Goal: Information Seeking & Learning: Learn about a topic

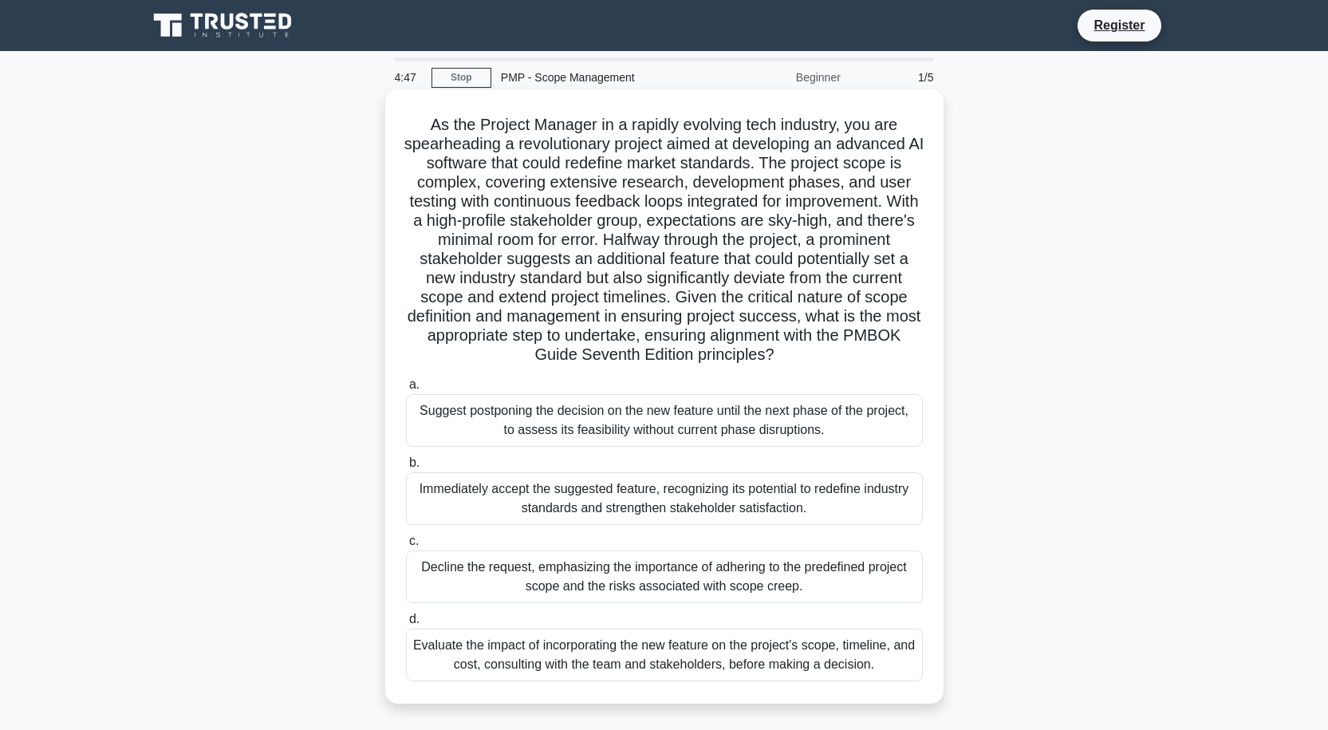
click at [462, 500] on div "Immediately accept the suggested feature, recognizing its potential to redefine…" at bounding box center [664, 498] width 517 height 53
click at [406, 468] on input "b. Immediately accept the suggested feature, recognizing its potential to redef…" at bounding box center [406, 463] width 0 height 10
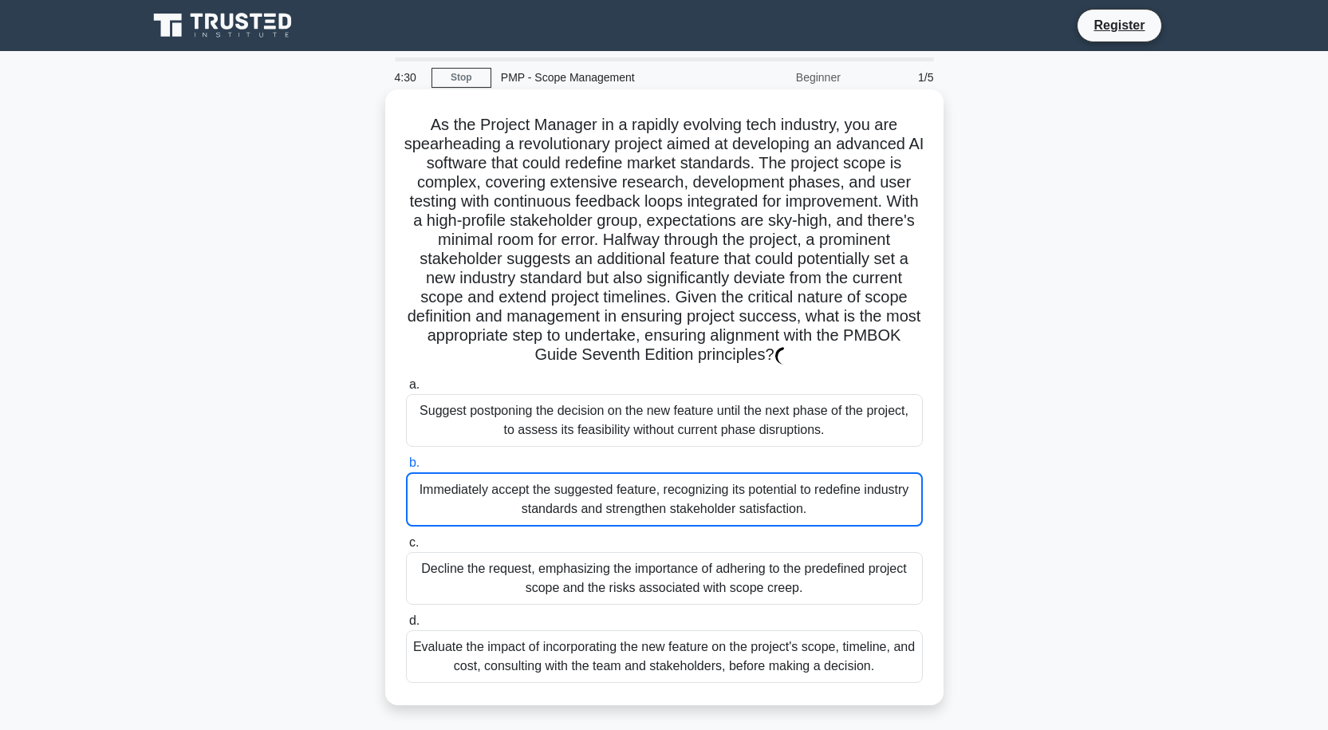
click at [645, 423] on div "Suggest postponing the decision on the new feature until the next phase of the …" at bounding box center [664, 420] width 517 height 53
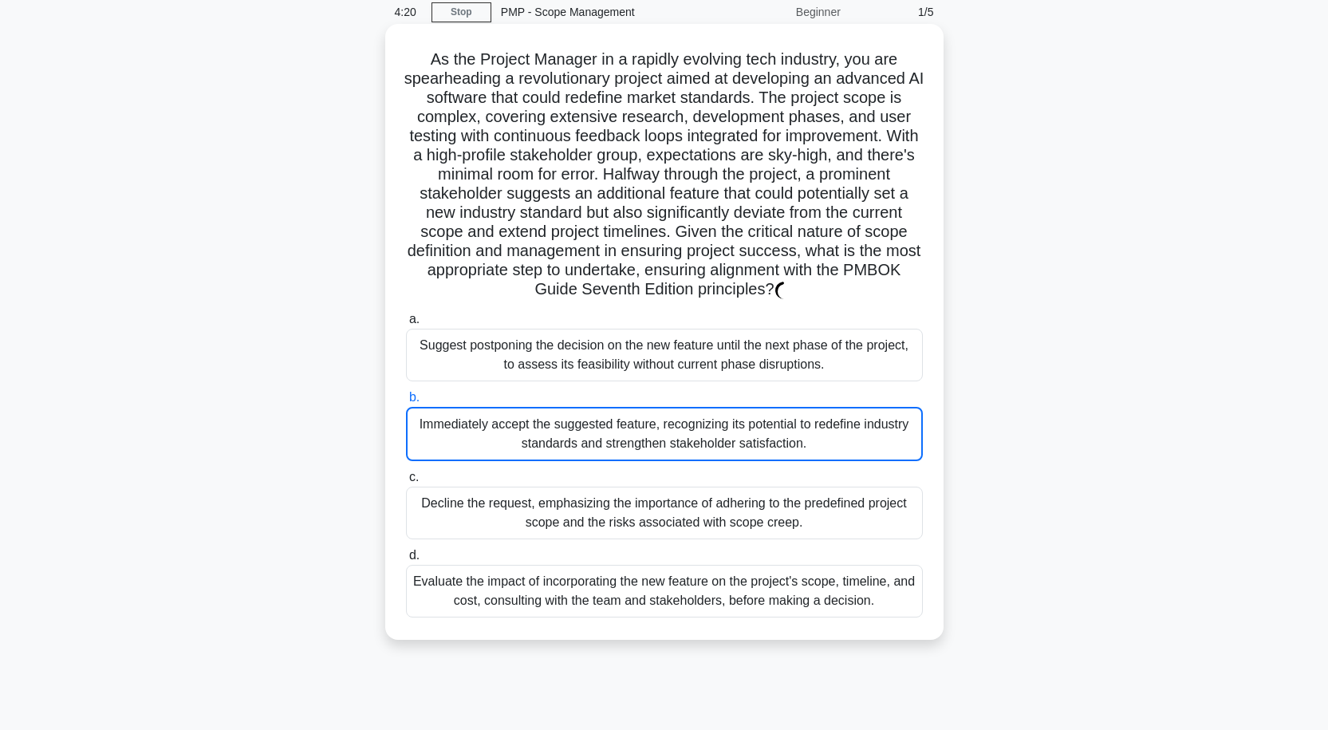
scroll to position [132, 0]
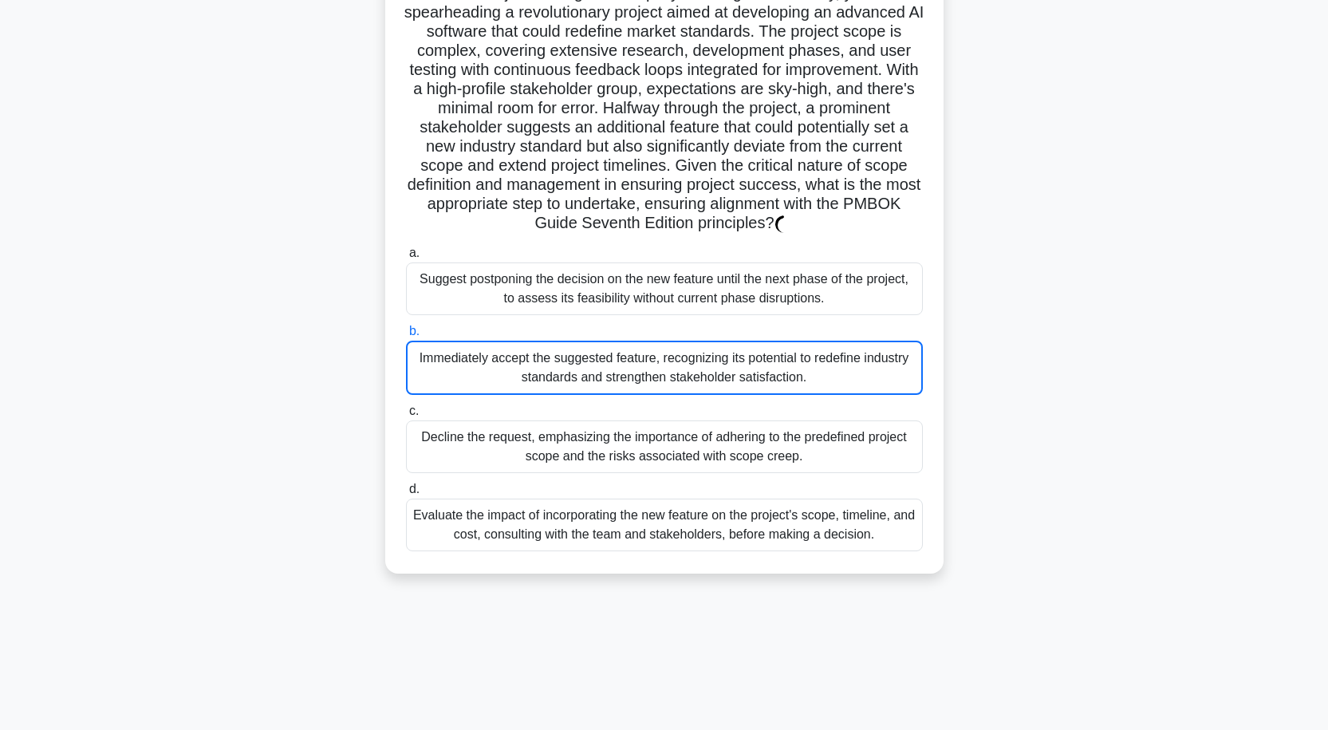
click at [692, 526] on div "Evaluate the impact of incorporating the new feature on the project's scope, ti…" at bounding box center [664, 524] width 517 height 53
click at [406, 494] on input "d. Evaluate the impact of incorporating the new feature on the project's scope,…" at bounding box center [406, 489] width 0 height 10
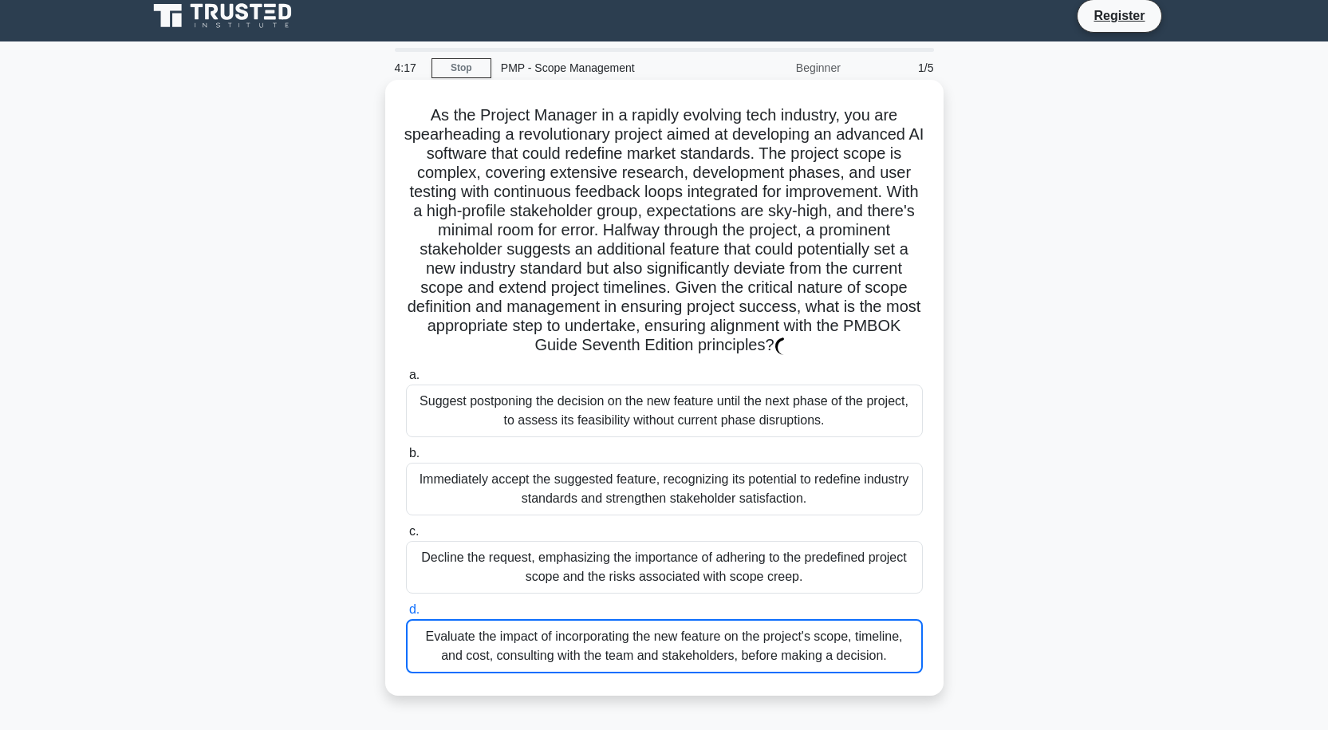
scroll to position [0, 0]
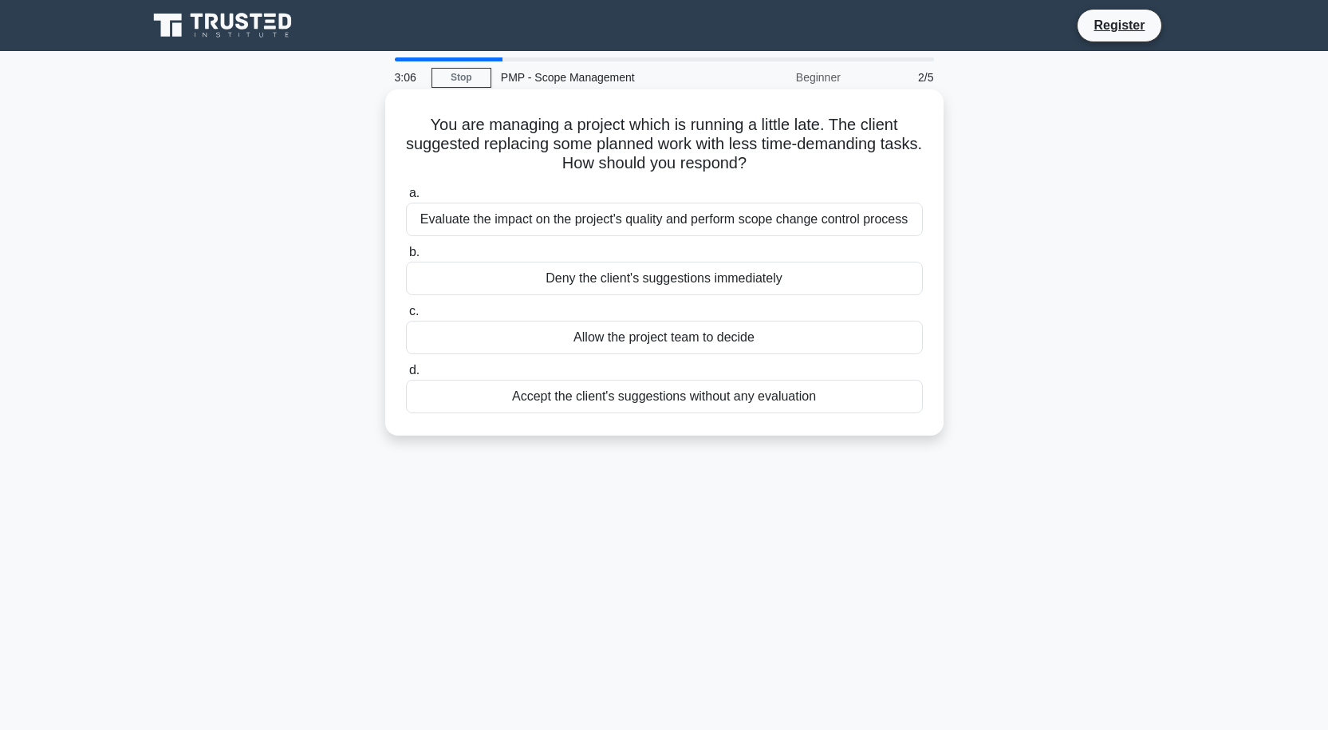
click at [637, 231] on div "Evaluate the impact on the project's quality and perform scope change control p…" at bounding box center [664, 219] width 517 height 33
click at [406, 199] on input "a. Evaluate the impact on the project's quality and perform scope change contro…" at bounding box center [406, 193] width 0 height 10
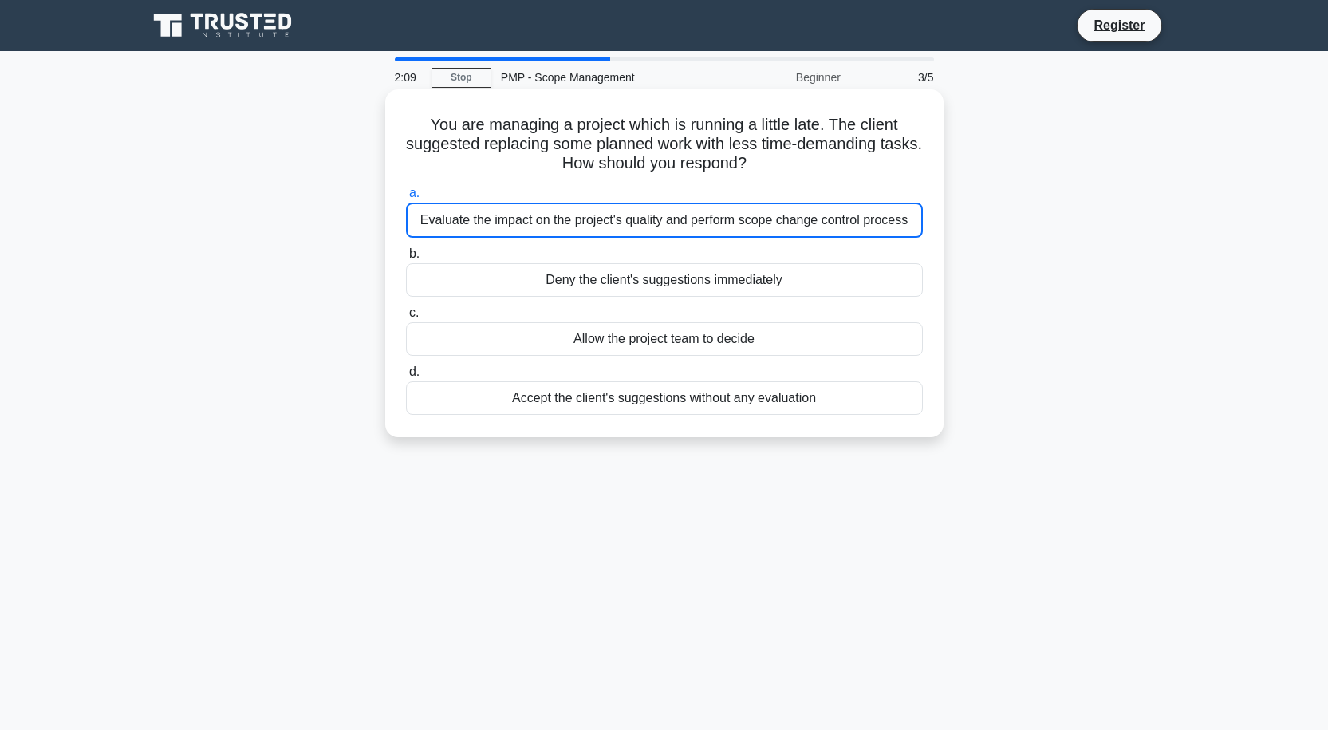
click at [683, 227] on div "Evaluate the impact on the project's quality and perform scope change control p…" at bounding box center [664, 220] width 517 height 35
click at [406, 199] on input "a. Evaluate the impact on the project's quality and perform scope change contro…" at bounding box center [406, 193] width 0 height 10
click at [648, 285] on div "Deny the client's suggestions immediately" at bounding box center [664, 279] width 517 height 33
click at [406, 259] on input "b. Deny the client's suggestions immediately" at bounding box center [406, 254] width 0 height 10
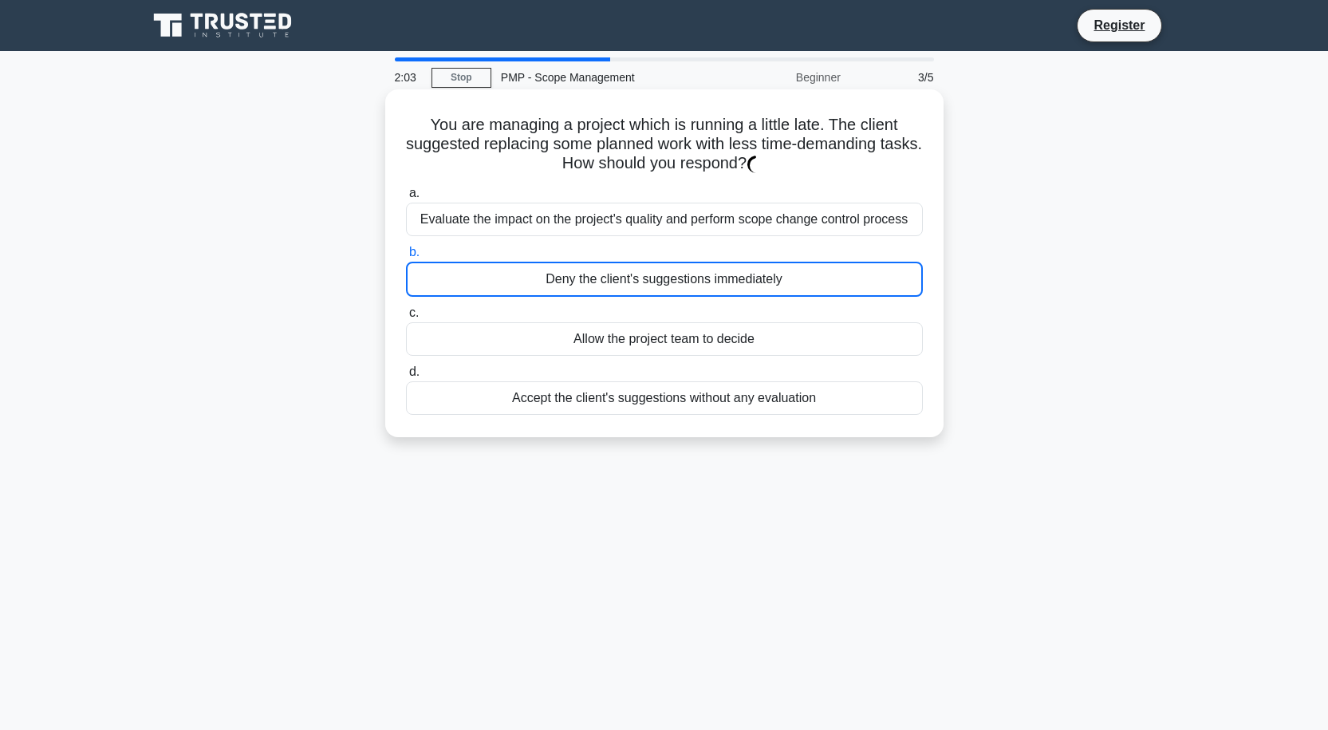
click at [659, 230] on div "Evaluate the impact on the project's quality and perform scope change control p…" at bounding box center [664, 219] width 517 height 33
click at [637, 222] on div "Evaluate the impact on the project's quality and perform scope change control p…" at bounding box center [664, 219] width 517 height 33
click at [615, 240] on div "a. Evaluate the impact on the project's quality and perform scope change contro…" at bounding box center [664, 299] width 536 height 238
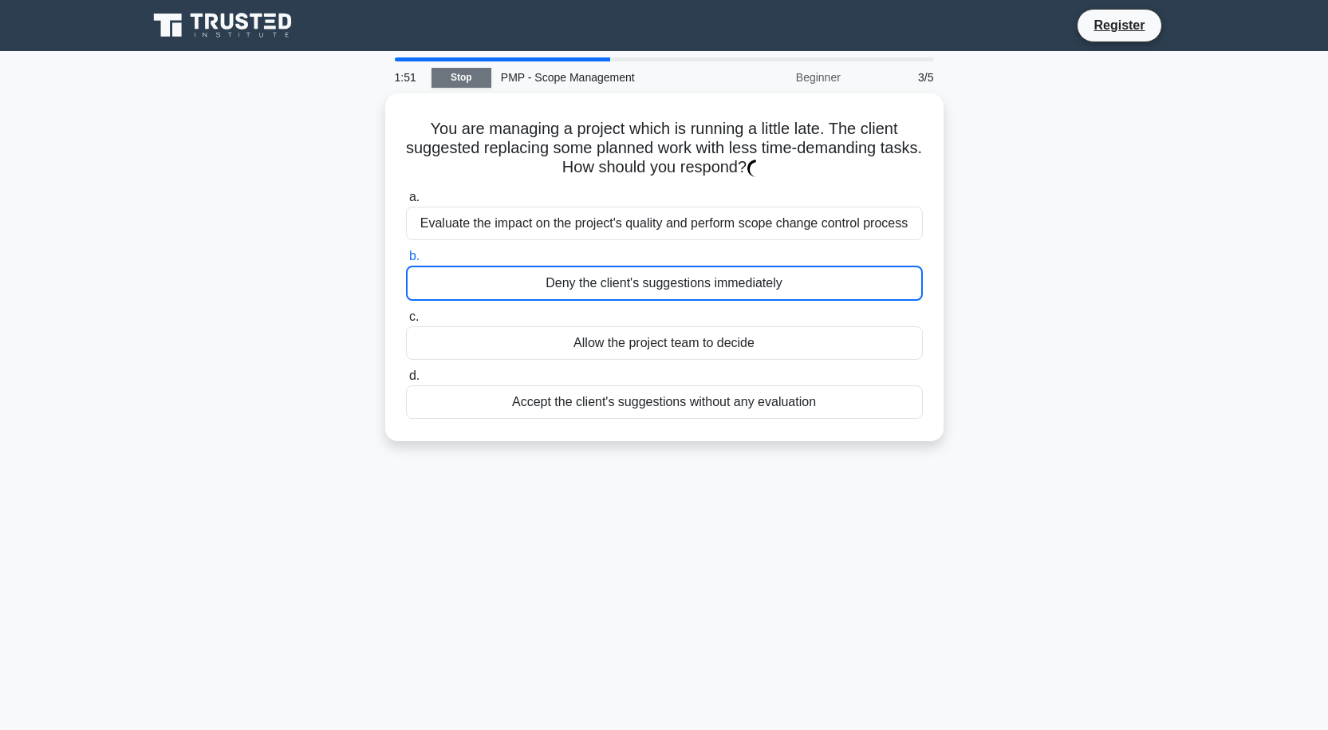
click at [473, 70] on link "Stop" at bounding box center [461, 78] width 60 height 20
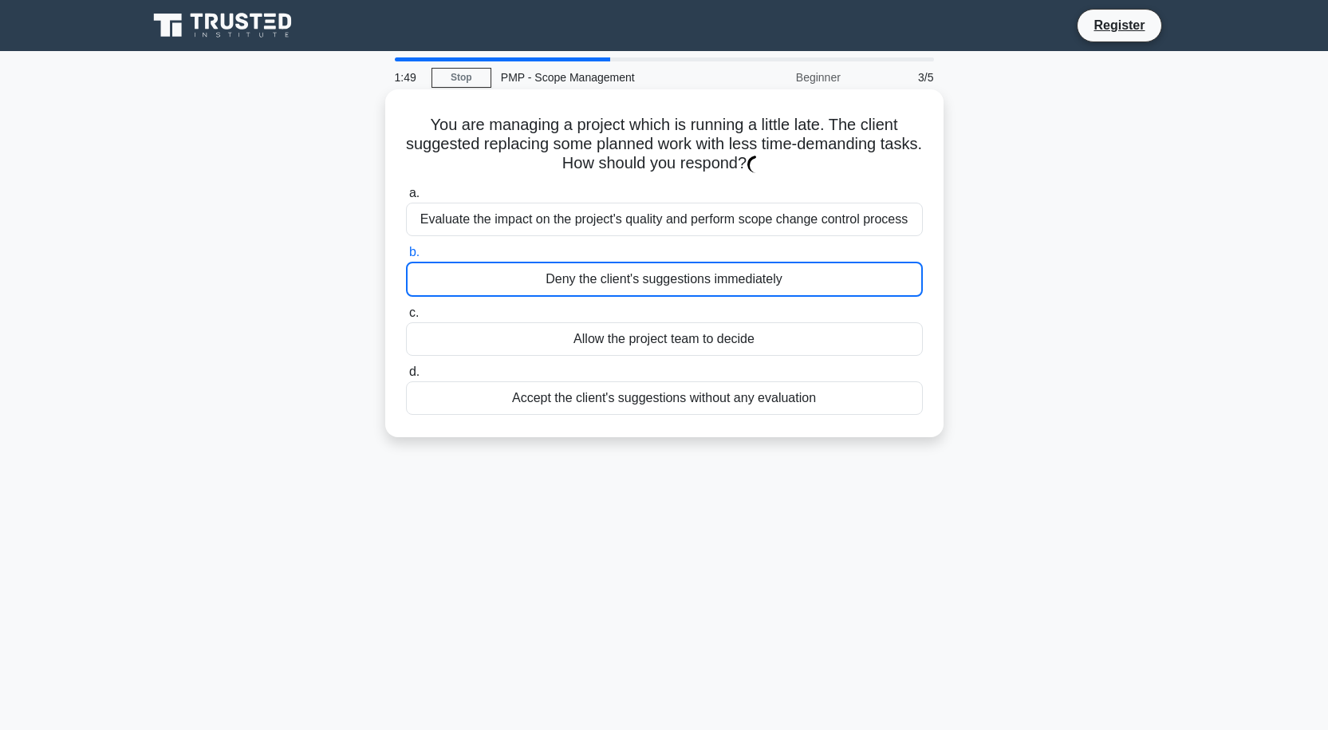
click at [693, 221] on div "Evaluate the impact on the project's quality and perform scope change control p…" at bounding box center [664, 219] width 517 height 33
click at [698, 229] on div "Evaluate the impact on the project's quality and perform scope change control p…" at bounding box center [664, 219] width 517 height 33
click at [406, 199] on input "a. Evaluate the impact on the project's quality and perform scope change contro…" at bounding box center [406, 193] width 0 height 10
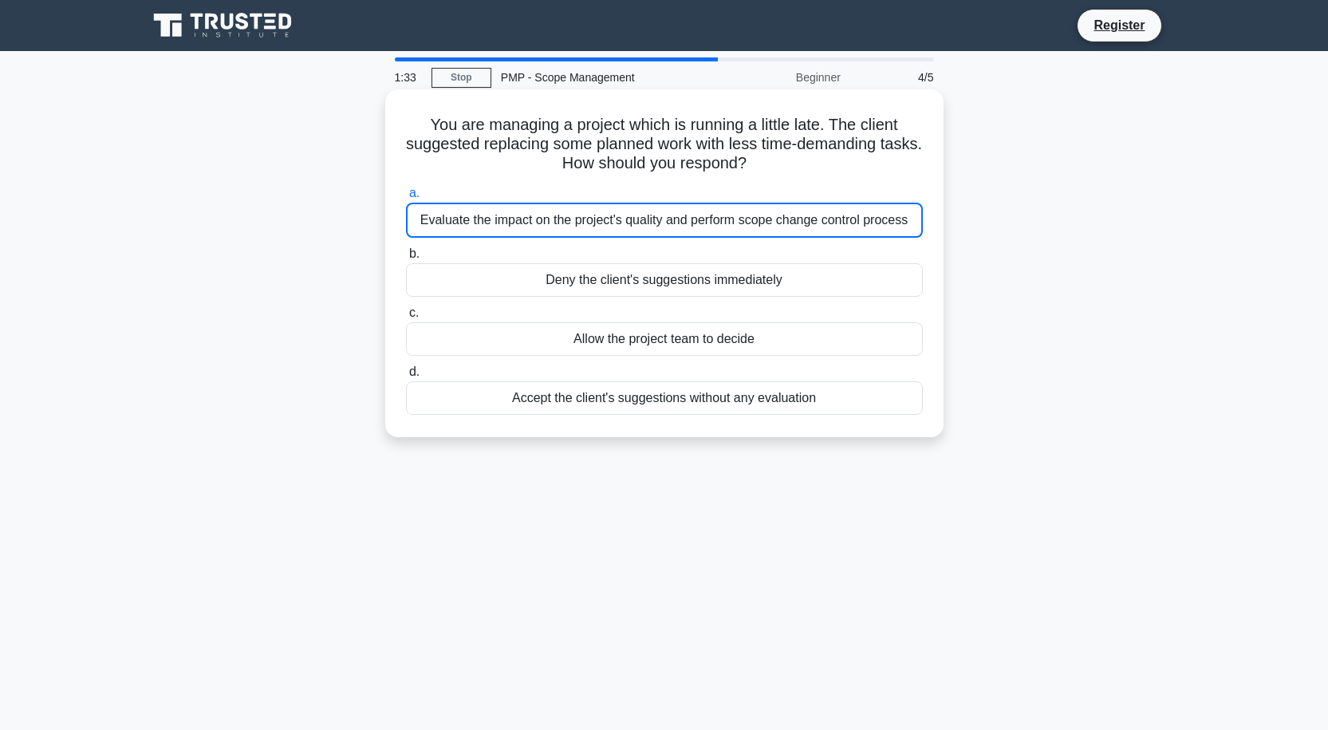
click at [694, 230] on div "Evaluate the impact on the project's quality and perform scope change control p…" at bounding box center [664, 220] width 517 height 35
click at [406, 199] on input "a. Evaluate the impact on the project's quality and perform scope change contro…" at bounding box center [406, 193] width 0 height 10
click at [679, 335] on div "Allow the project team to decide" at bounding box center [664, 338] width 517 height 33
click at [406, 318] on input "c. Allow the project team to decide" at bounding box center [406, 313] width 0 height 10
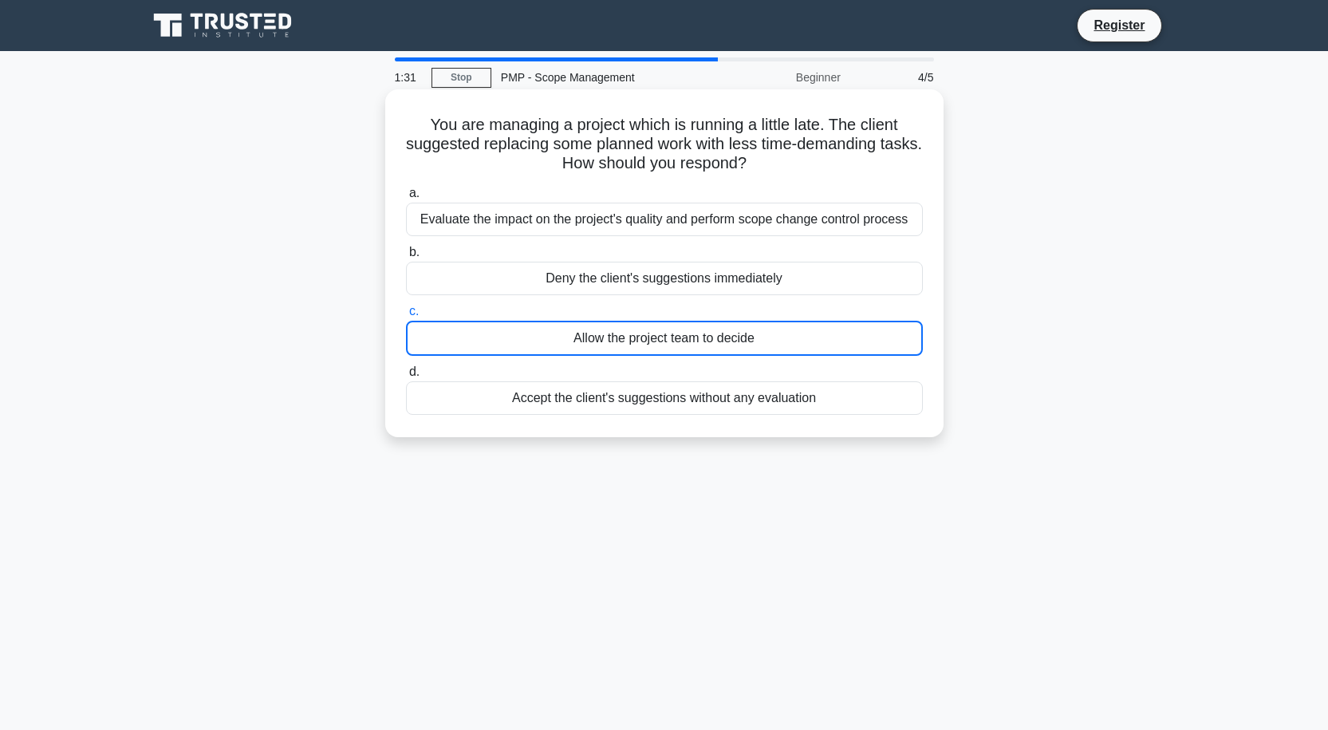
click at [682, 333] on div "Allow the project team to decide" at bounding box center [664, 338] width 517 height 35
click at [406, 317] on input "c. Allow the project team to decide" at bounding box center [406, 311] width 0 height 10
click at [675, 389] on div "Accept the client's suggestions without any evaluation" at bounding box center [664, 397] width 517 height 33
click at [406, 377] on input "d. Accept the client's suggestions without any evaluation" at bounding box center [406, 372] width 0 height 10
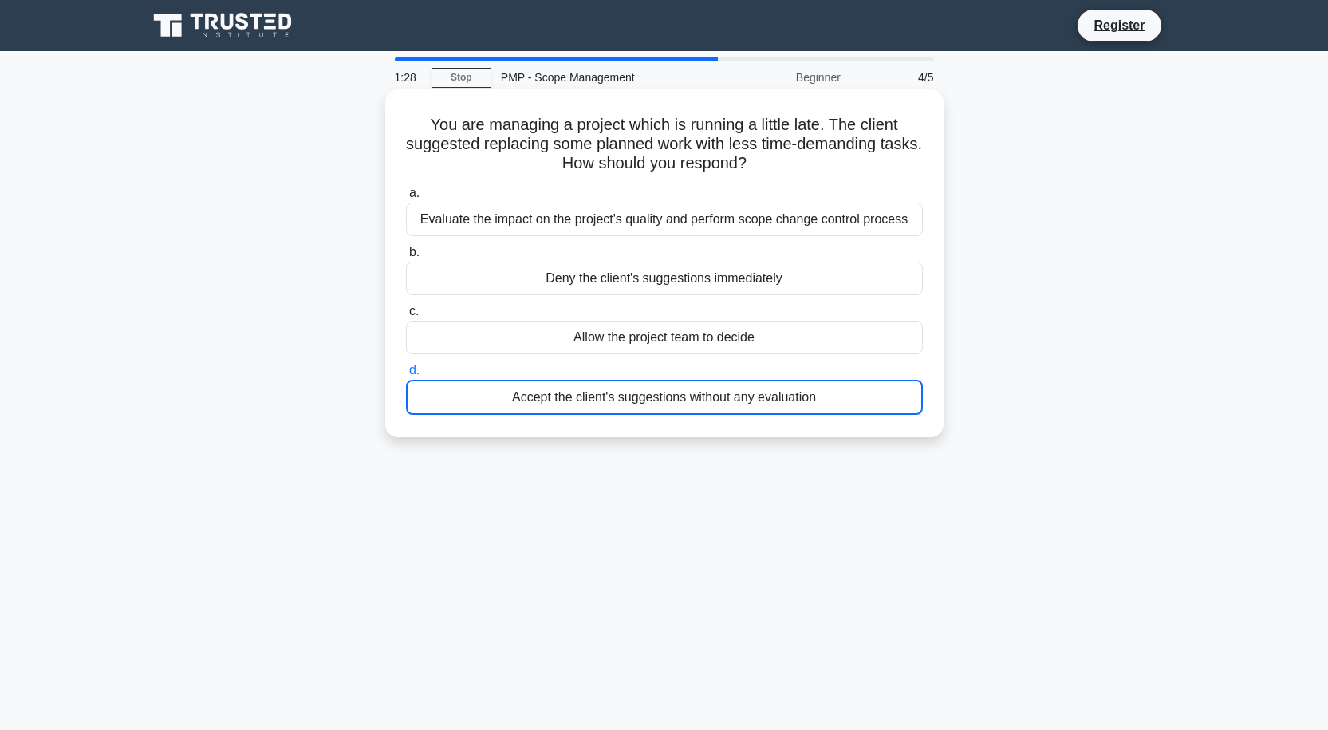
click at [669, 207] on div "Evaluate the impact on the project's quality and perform scope change control p…" at bounding box center [664, 219] width 517 height 33
click at [406, 199] on input "a. Evaluate the impact on the project's quality and perform scope change contro…" at bounding box center [406, 193] width 0 height 10
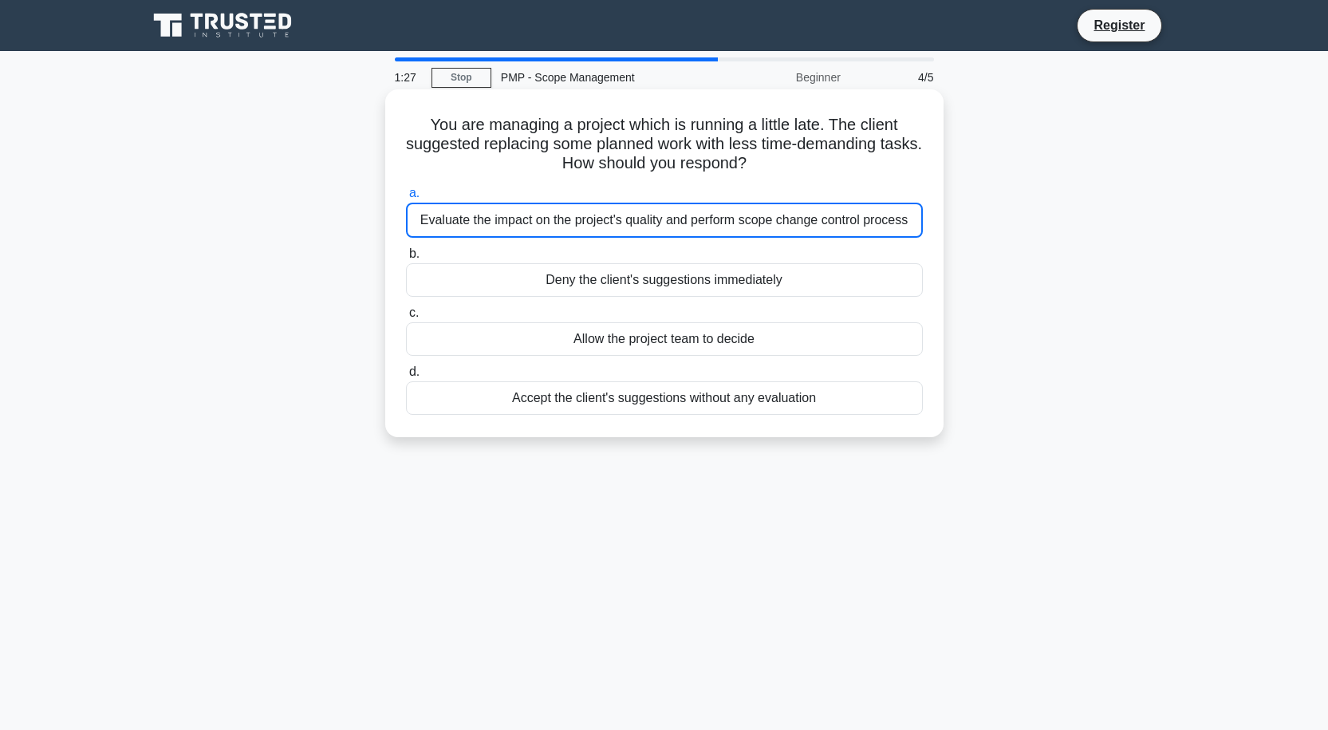
click at [673, 219] on div "Evaluate the impact on the project's quality and perform scope change control p…" at bounding box center [664, 220] width 517 height 35
click at [406, 199] on input "a. Evaluate the impact on the project's quality and perform scope change contro…" at bounding box center [406, 193] width 0 height 10
click at [673, 219] on div "Evaluate the impact on the project's quality and perform scope change control p…" at bounding box center [664, 220] width 517 height 35
click at [406, 199] on input "a. Evaluate the impact on the project's quality and perform scope change contro…" at bounding box center [406, 193] width 0 height 10
click at [673, 219] on div "Evaluate the impact on the project's quality and perform scope change control p…" at bounding box center [664, 220] width 517 height 35
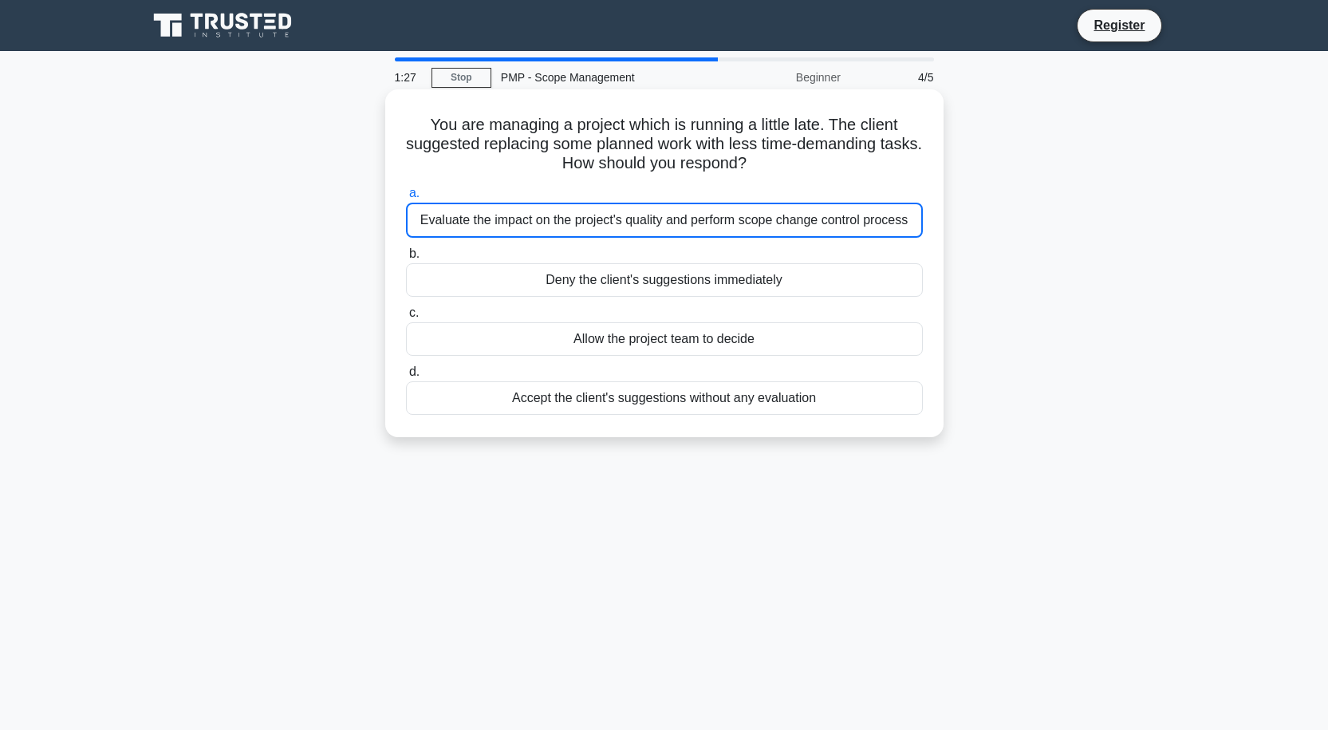
click at [406, 199] on input "a. Evaluate the impact on the project's quality and perform scope change contro…" at bounding box center [406, 193] width 0 height 10
click at [781, 252] on label "b. Deny the client's suggestions immediately" at bounding box center [664, 270] width 517 height 53
click at [406, 252] on input "b. Deny the client's suggestions immediately" at bounding box center [406, 254] width 0 height 10
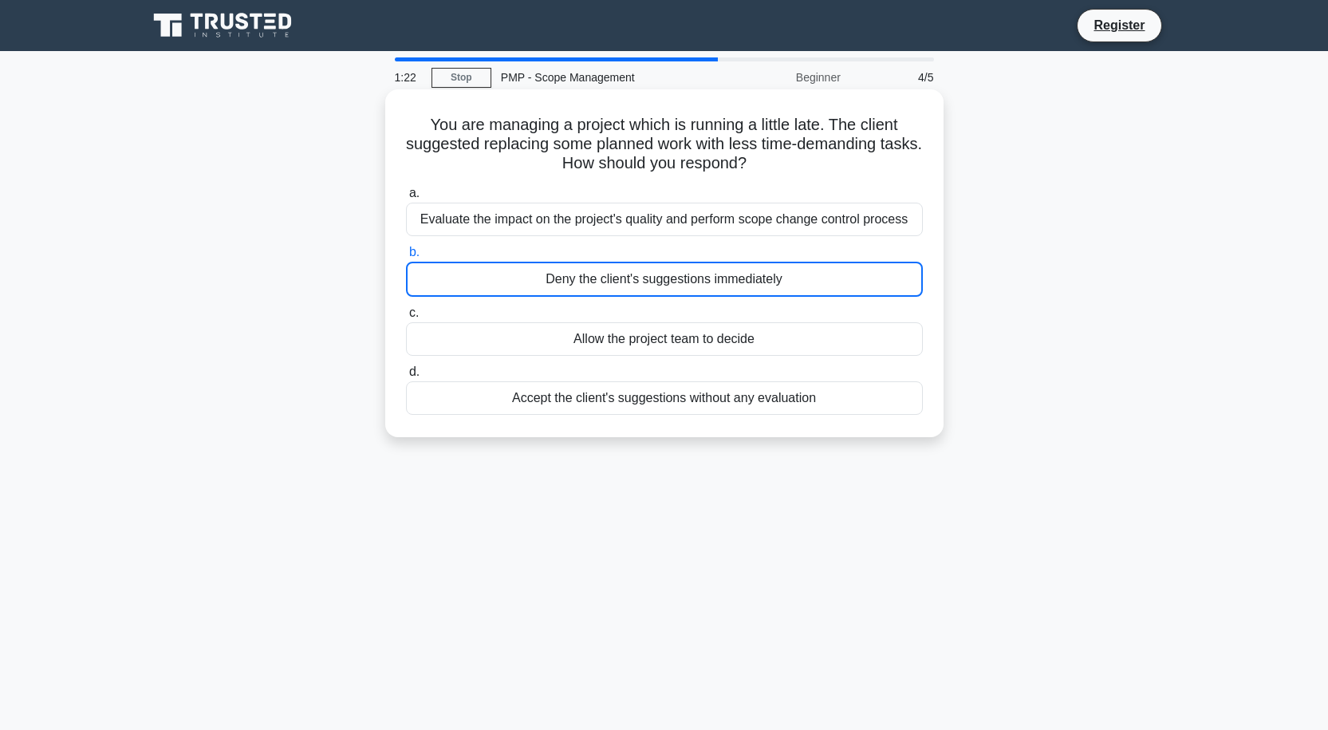
click at [820, 250] on label "b. Deny the client's suggestions immediately" at bounding box center [664, 269] width 517 height 54
click at [406, 250] on input "b. Deny the client's suggestions immediately" at bounding box center [406, 252] width 0 height 10
click at [780, 234] on div "Evaluate the impact on the project's quality and perform scope change control p…" at bounding box center [664, 219] width 517 height 33
click at [750, 227] on div "Evaluate the impact on the project's quality and perform scope change control p…" at bounding box center [664, 219] width 517 height 33
click at [406, 199] on input "a. Evaluate the impact on the project's quality and perform scope change contro…" at bounding box center [406, 193] width 0 height 10
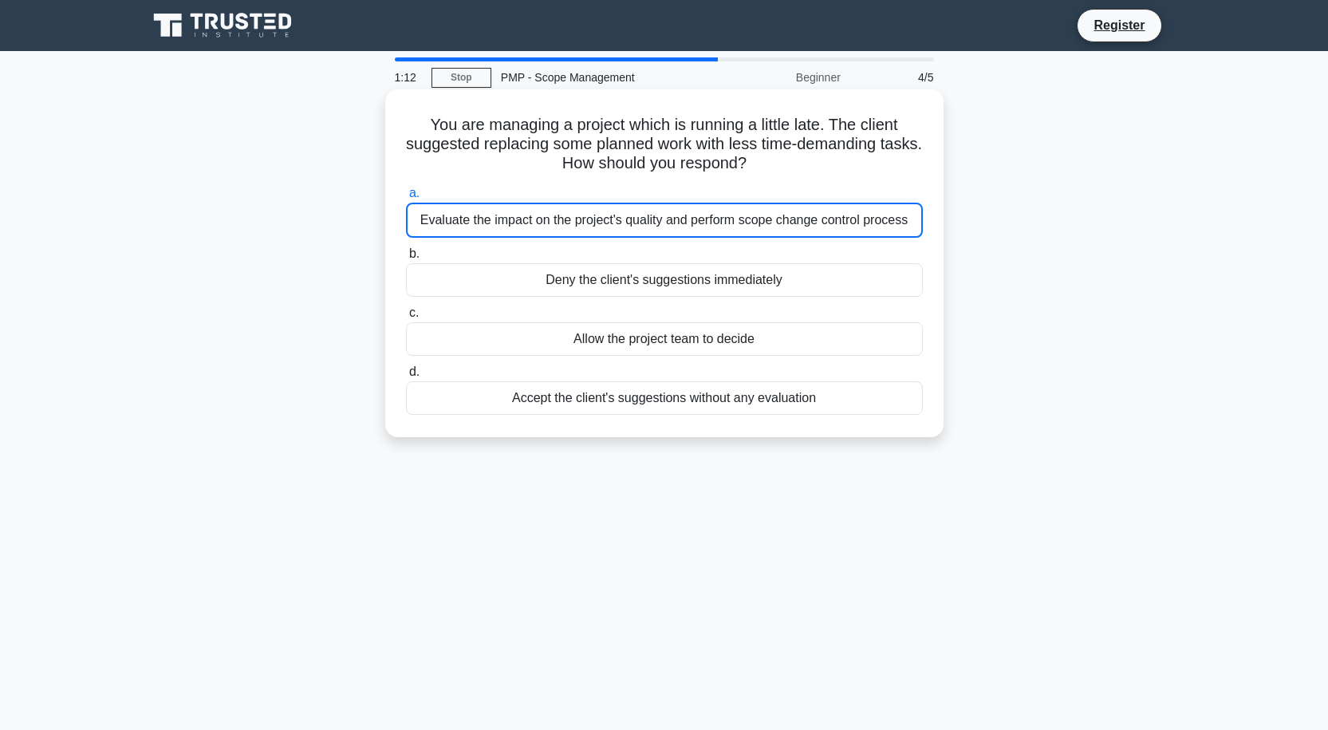
click at [767, 226] on div "Evaluate the impact on the project's quality and perform scope change control p…" at bounding box center [664, 220] width 517 height 35
click at [406, 199] on input "a. Evaluate the impact on the project's quality and perform scope change contro…" at bounding box center [406, 193] width 0 height 10
click at [749, 341] on div "Allow the project team to decide" at bounding box center [664, 338] width 517 height 33
click at [406, 318] on input "c. Allow the project team to decide" at bounding box center [406, 313] width 0 height 10
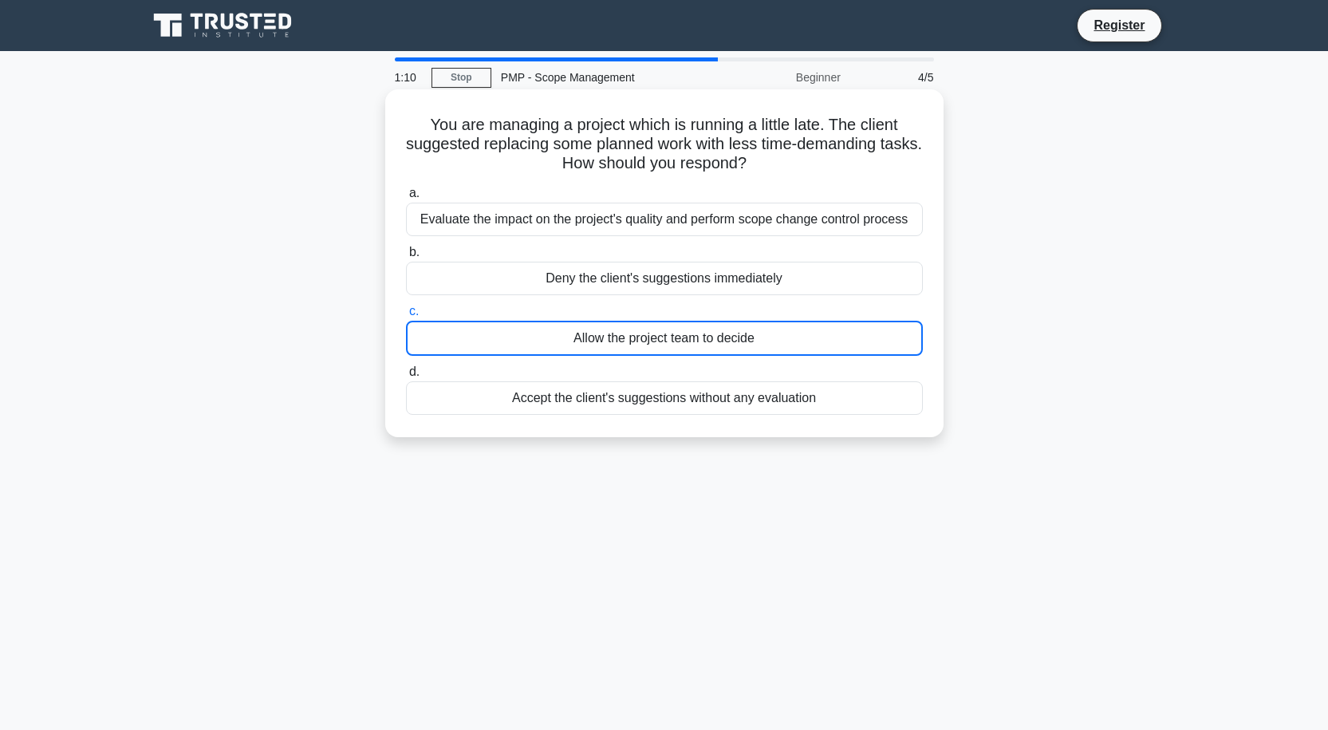
click at [748, 341] on div "Allow the project team to decide" at bounding box center [664, 338] width 517 height 35
click at [406, 317] on input "c. Allow the project team to decide" at bounding box center [406, 311] width 0 height 10
click at [748, 341] on div "Allow the project team to decide" at bounding box center [664, 338] width 517 height 35
click at [406, 317] on input "c. Allow the project team to decide" at bounding box center [406, 311] width 0 height 10
click at [789, 339] on div "Allow the project team to decide" at bounding box center [664, 338] width 517 height 35
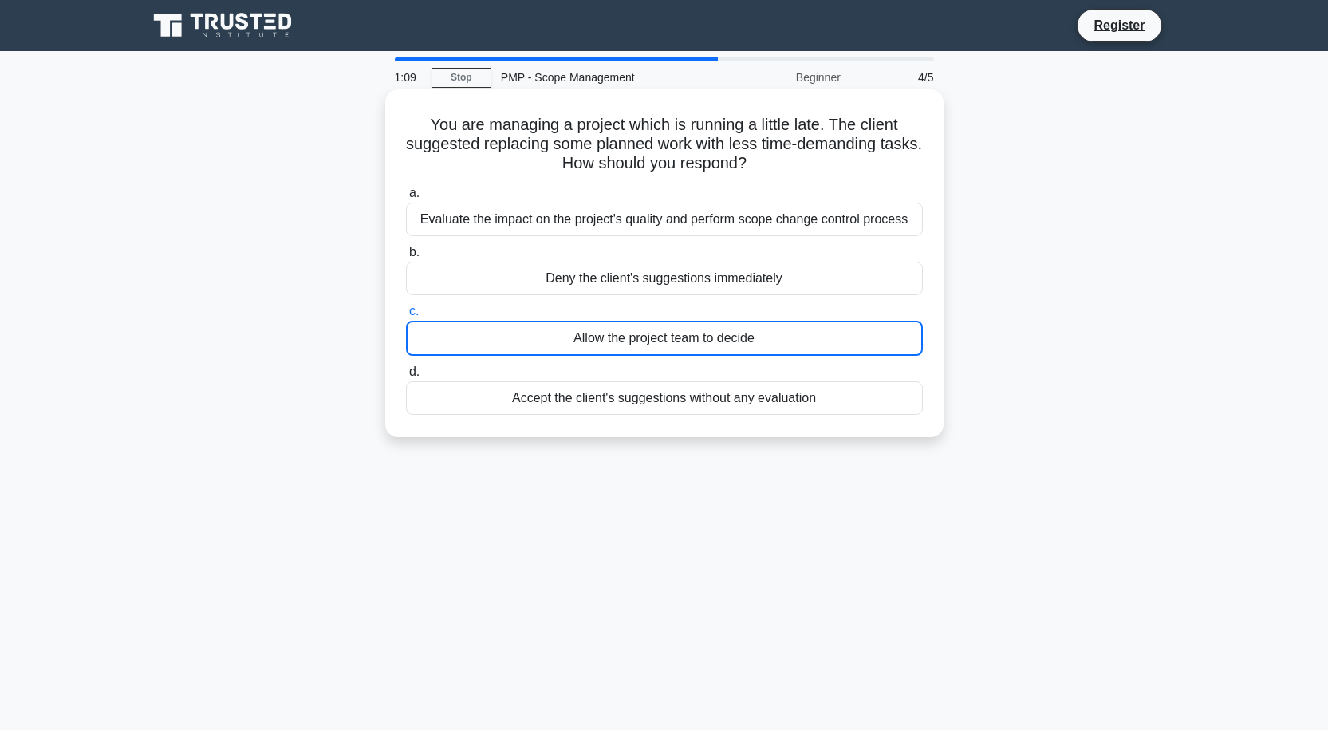
click at [406, 317] on input "c. Allow the project team to decide" at bounding box center [406, 311] width 0 height 10
click at [708, 227] on div "Evaluate the impact on the project's quality and perform scope change control p…" at bounding box center [664, 219] width 517 height 33
click at [406, 199] on input "a. Evaluate the impact on the project's quality and perform scope change contro…" at bounding box center [406, 193] width 0 height 10
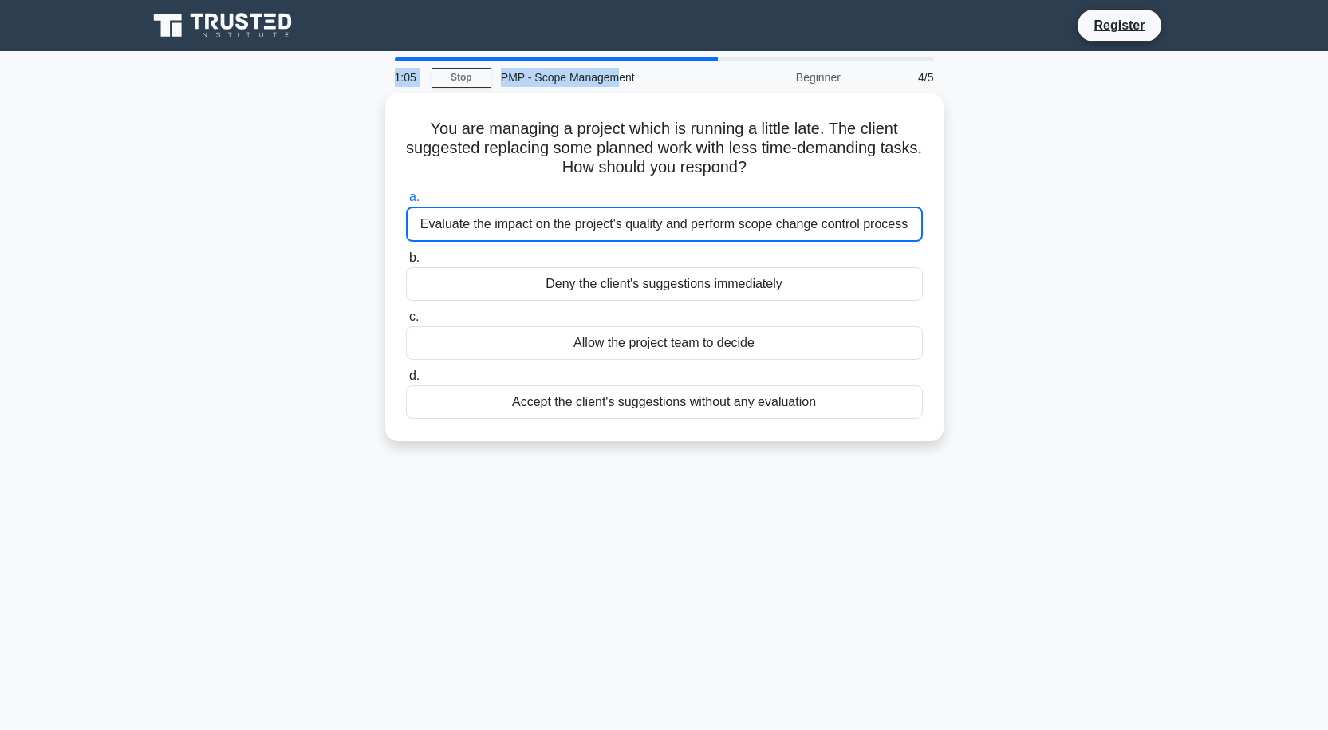
drag, startPoint x: 617, startPoint y: 61, endPoint x: 695, endPoint y: 57, distance: 77.4
click at [695, 57] on div "1:05 Stop PMP - Scope Management Beginner 4/5" at bounding box center [664, 75] width 558 height 36
click at [699, 78] on div "PMP - Scope Management" at bounding box center [600, 77] width 219 height 32
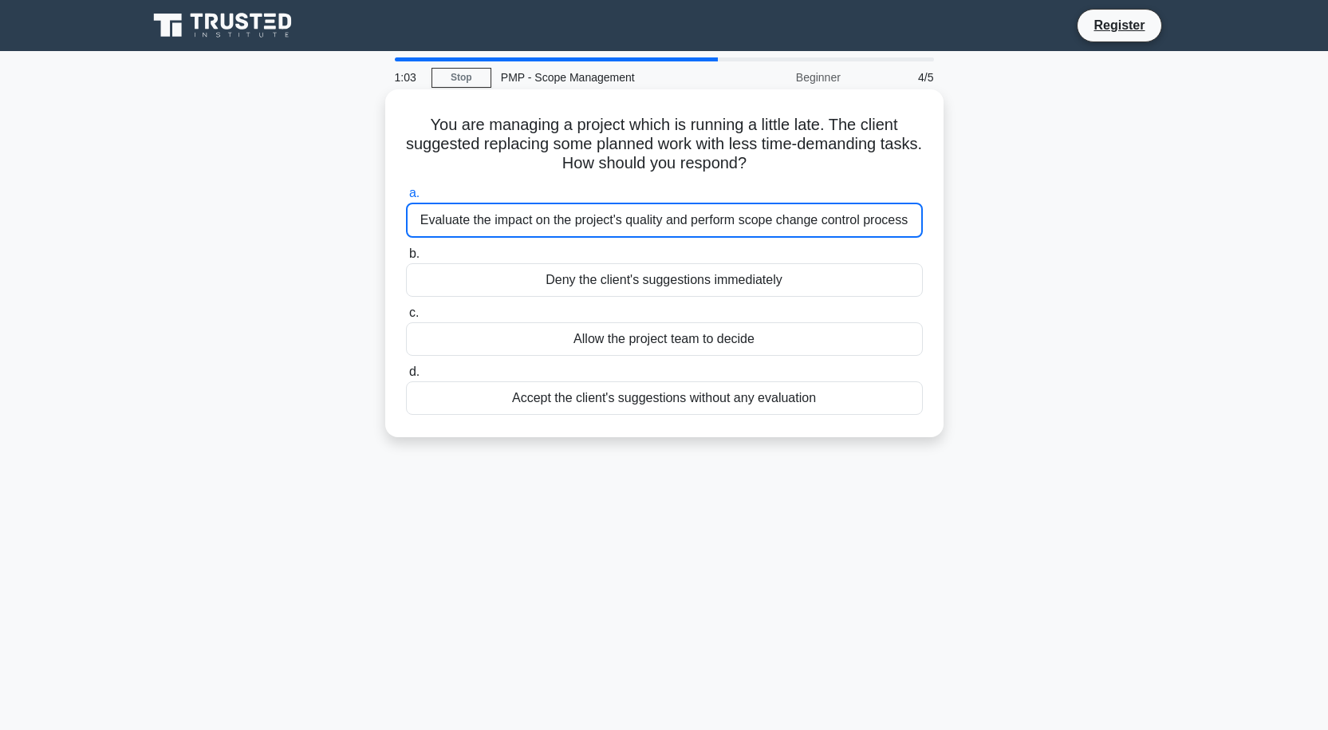
click at [653, 241] on div "a. Evaluate the impact on the project's quality and perform scope change contro…" at bounding box center [664, 299] width 536 height 238
click at [654, 235] on div "Evaluate the impact on the project's quality and perform scope change control p…" at bounding box center [664, 220] width 517 height 35
click at [406, 199] on input "a. Evaluate the impact on the project's quality and perform scope change contro…" at bounding box center [406, 193] width 0 height 10
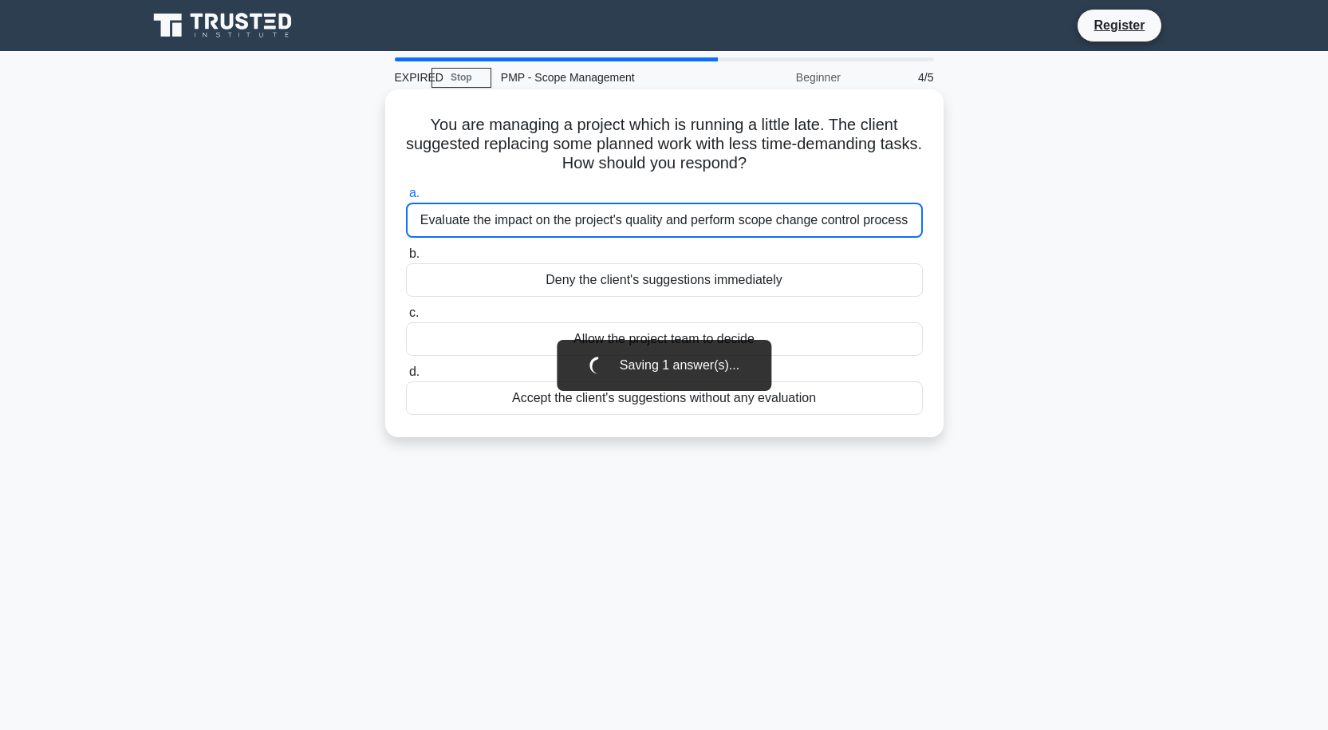
click at [832, 225] on div "Evaluate the impact on the project's quality and perform scope change control p…" at bounding box center [664, 220] width 517 height 35
click at [406, 199] on input "a. Evaluate the impact on the project's quality and perform scope change contro…" at bounding box center [406, 193] width 0 height 10
click at [831, 225] on div "Evaluate the impact on the project's quality and perform scope change control p…" at bounding box center [664, 220] width 517 height 35
click at [406, 199] on input "a. Evaluate the impact on the project's quality and perform scope change contro…" at bounding box center [406, 193] width 0 height 10
click at [831, 225] on div "Evaluate the impact on the project's quality and perform scope change control p…" at bounding box center [664, 220] width 517 height 35
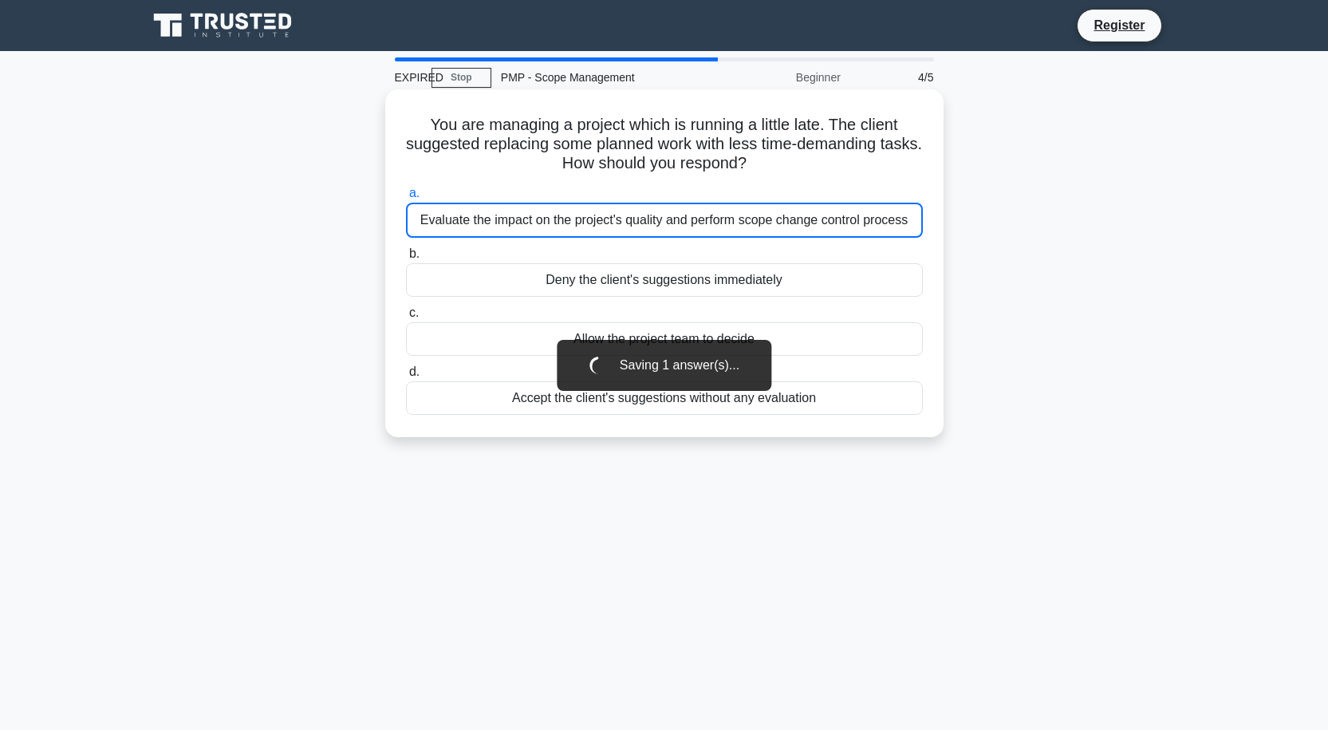
click at [406, 199] on input "a. Evaluate the impact on the project's quality and perform scope change contro…" at bounding box center [406, 193] width 0 height 10
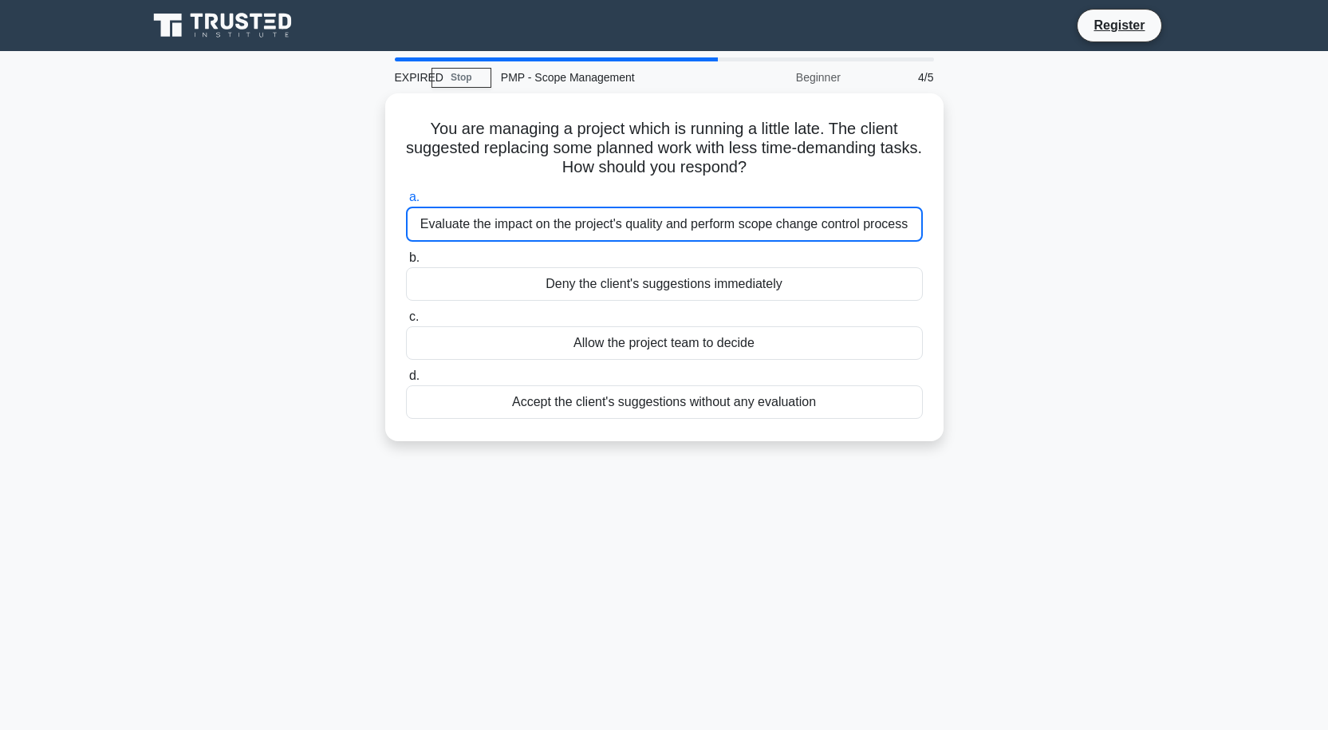
click at [952, 249] on div "You are managing a project which is running a little late. The client suggested…" at bounding box center [664, 276] width 1053 height 367
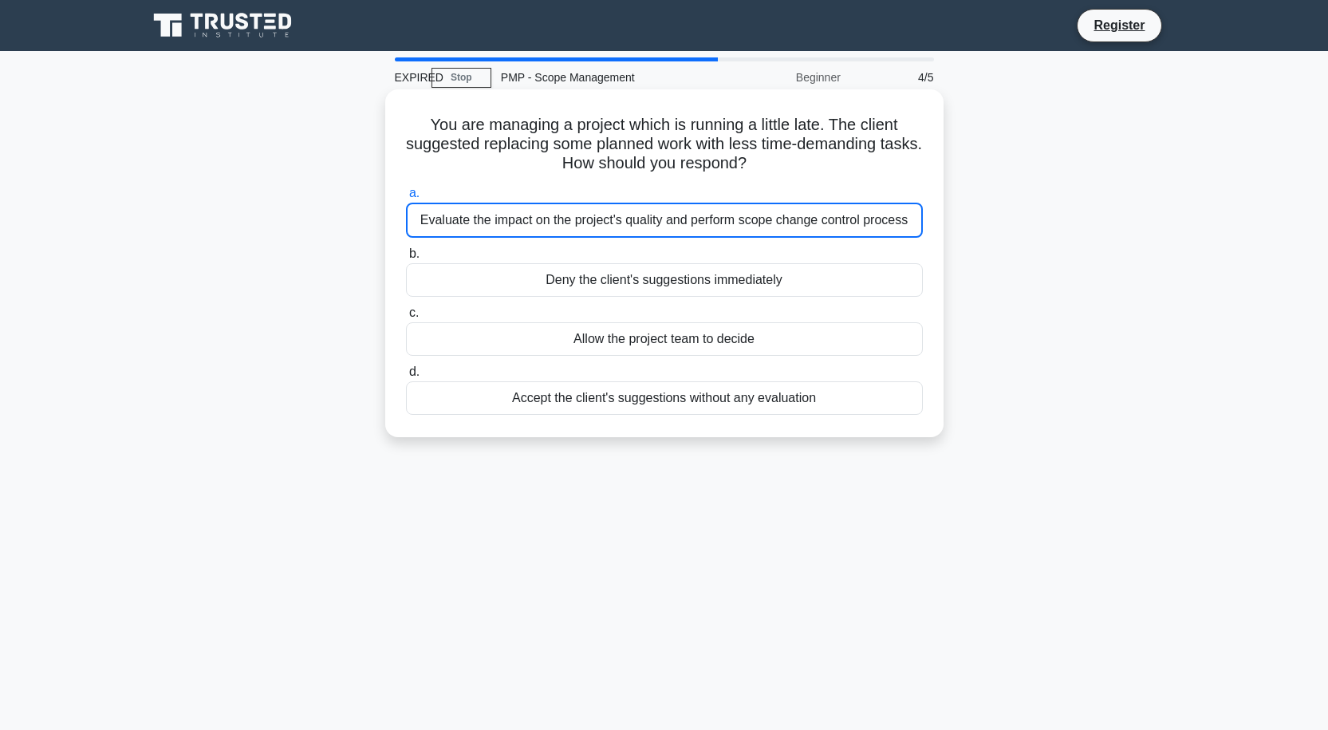
click at [893, 217] on div "Evaluate the impact on the project's quality and perform scope change control p…" at bounding box center [664, 220] width 517 height 35
click at [406, 199] on input "a. Evaluate the impact on the project's quality and perform scope change contro…" at bounding box center [406, 193] width 0 height 10
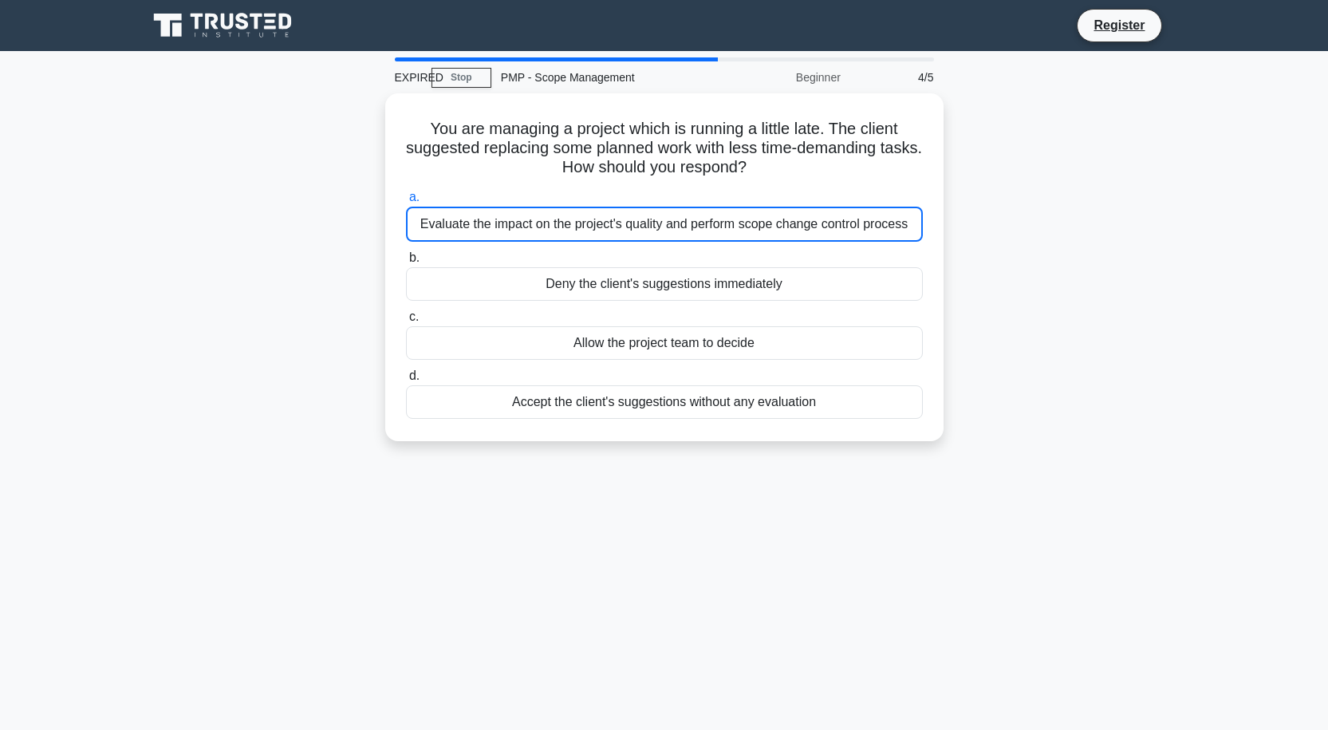
click at [811, 77] on div "Beginner" at bounding box center [780, 77] width 140 height 32
click at [473, 76] on link "Stop" at bounding box center [461, 78] width 60 height 20
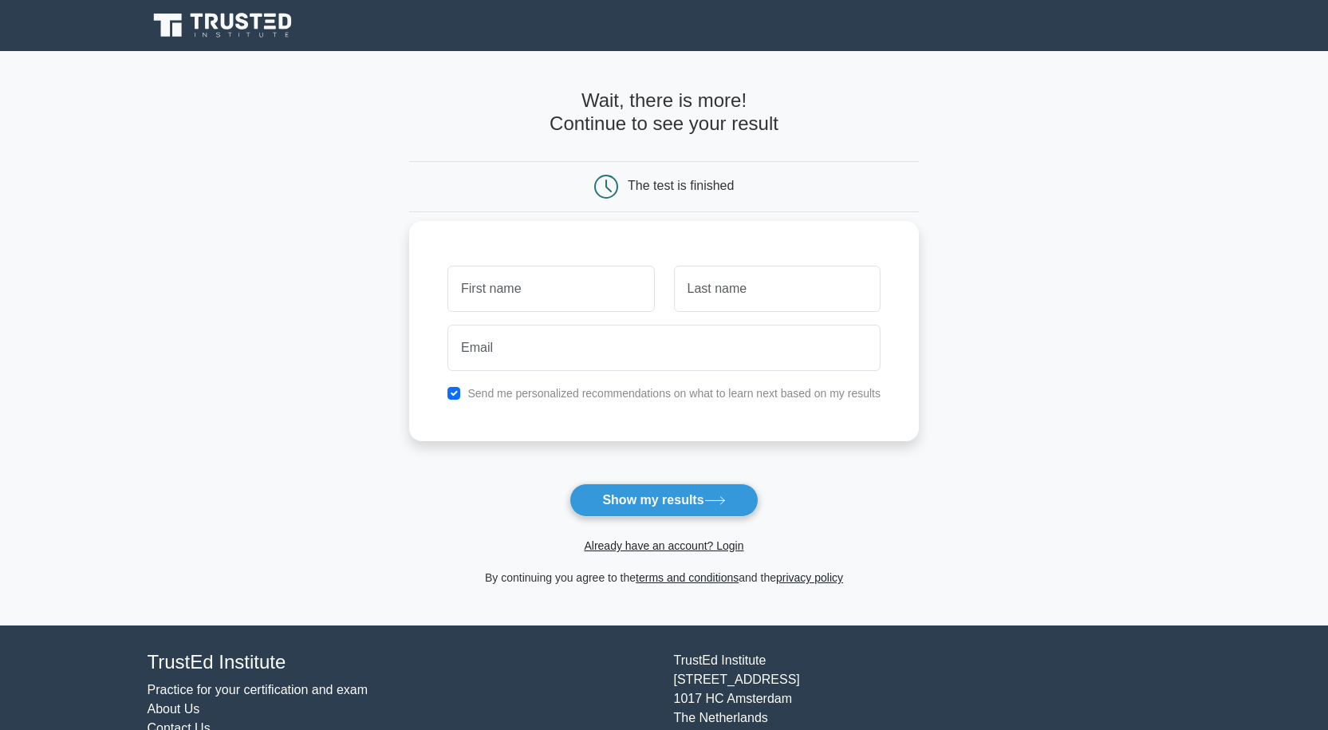
click at [506, 305] on input "text" at bounding box center [550, 289] width 207 height 46
click at [499, 286] on input "text" at bounding box center [550, 289] width 207 height 46
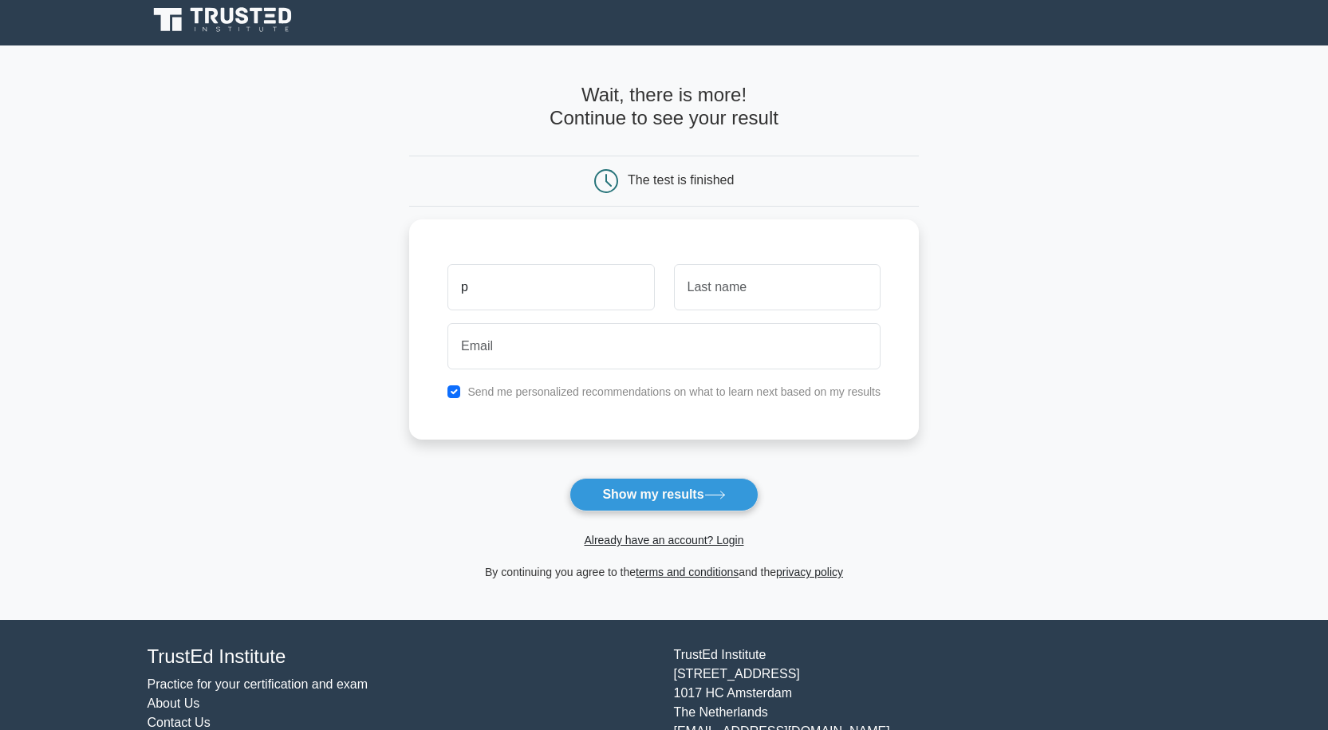
scroll to position [6, 0]
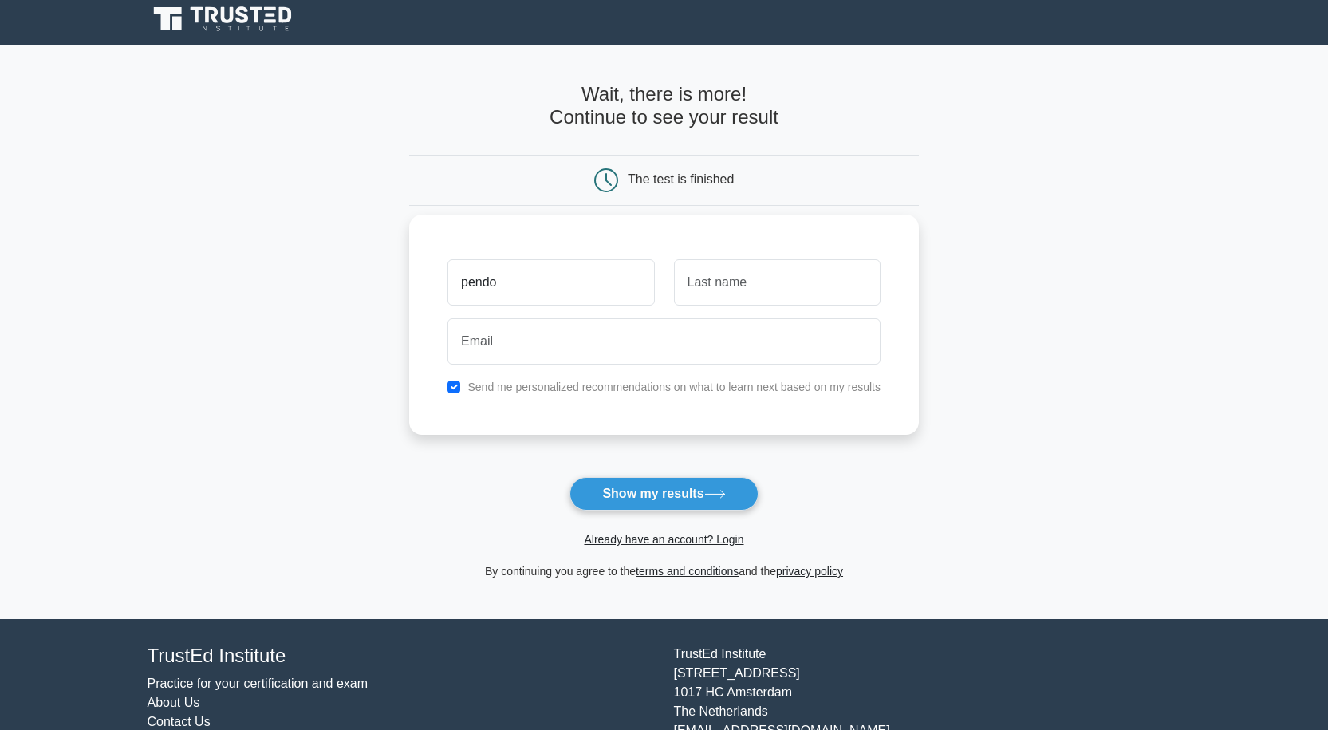
type input "pendo"
click at [718, 294] on input "text" at bounding box center [777, 282] width 207 height 46
click at [547, 362] on input "email" at bounding box center [663, 341] width 433 height 46
type input "pxm5998@mavs.uta.edu"
click at [629, 496] on button "Show my results" at bounding box center [663, 493] width 188 height 33
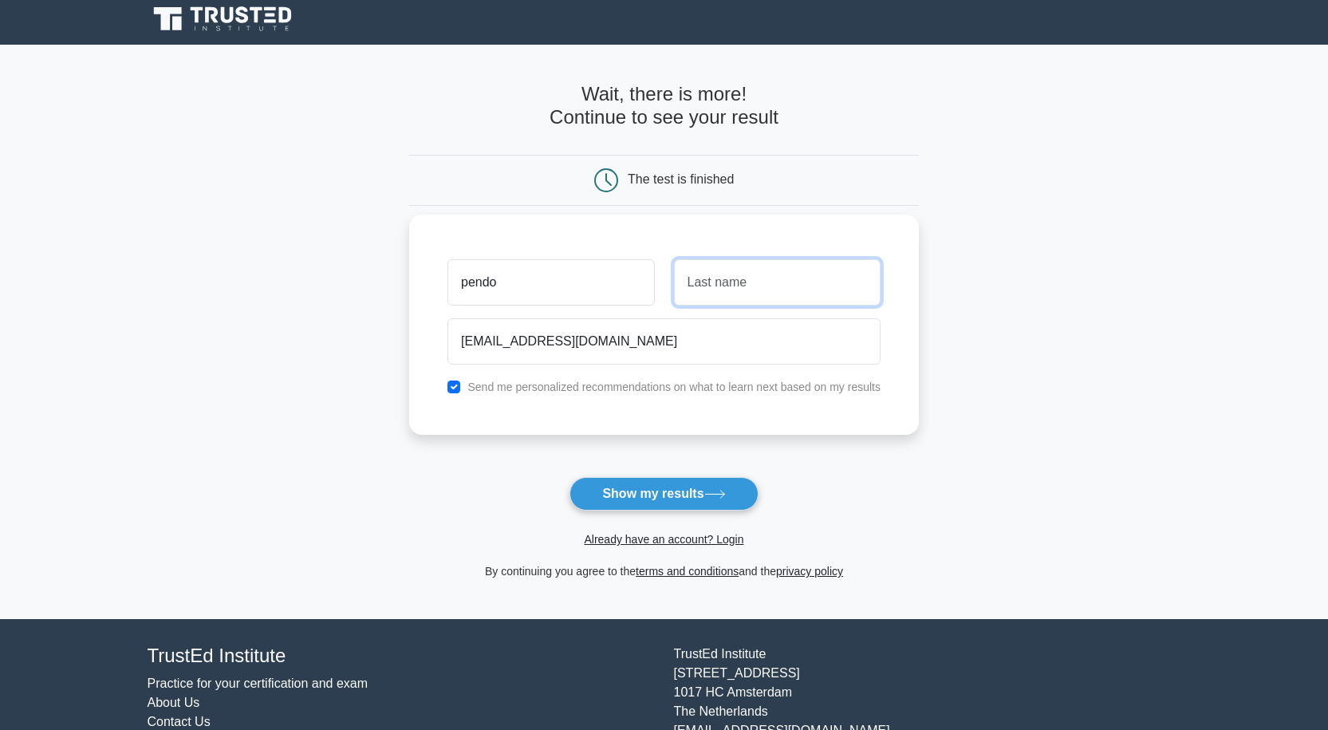
click at [730, 285] on input "text" at bounding box center [777, 282] width 207 height 46
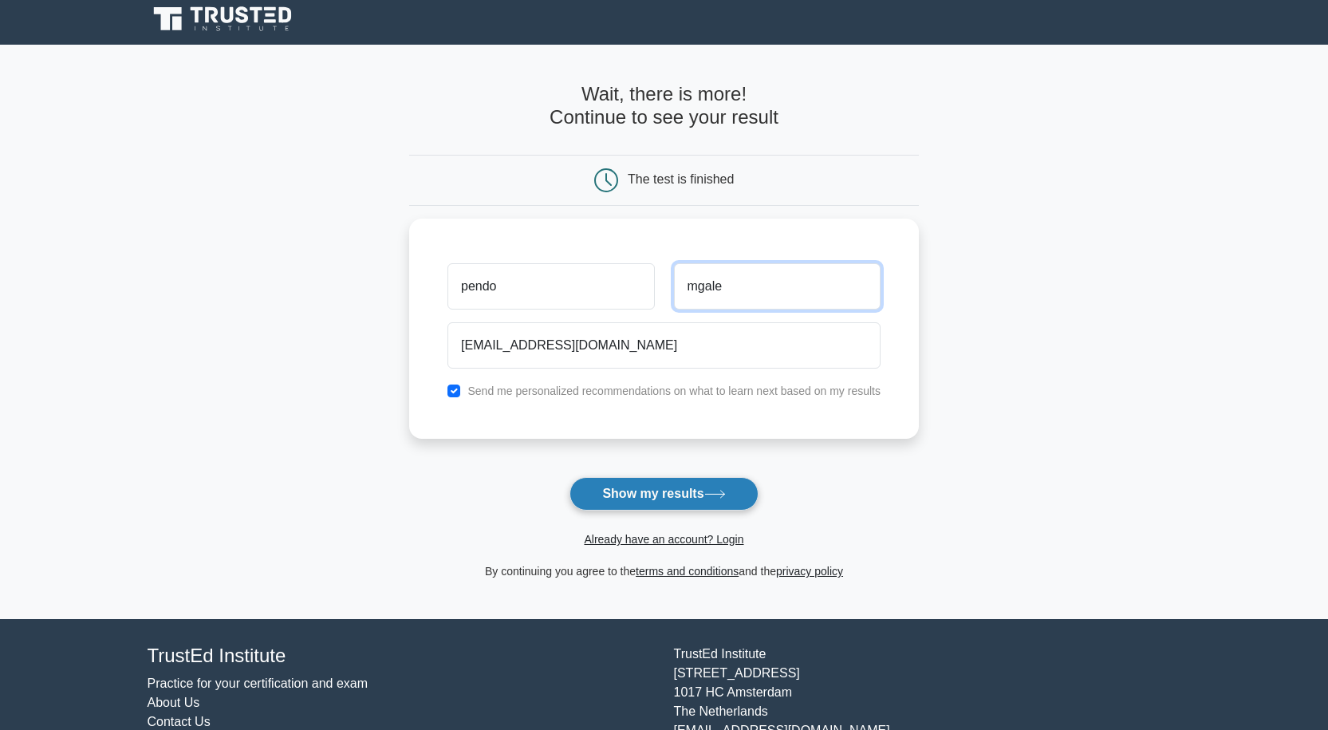
type input "mgale"
click at [675, 494] on button "Show my results" at bounding box center [663, 493] width 188 height 33
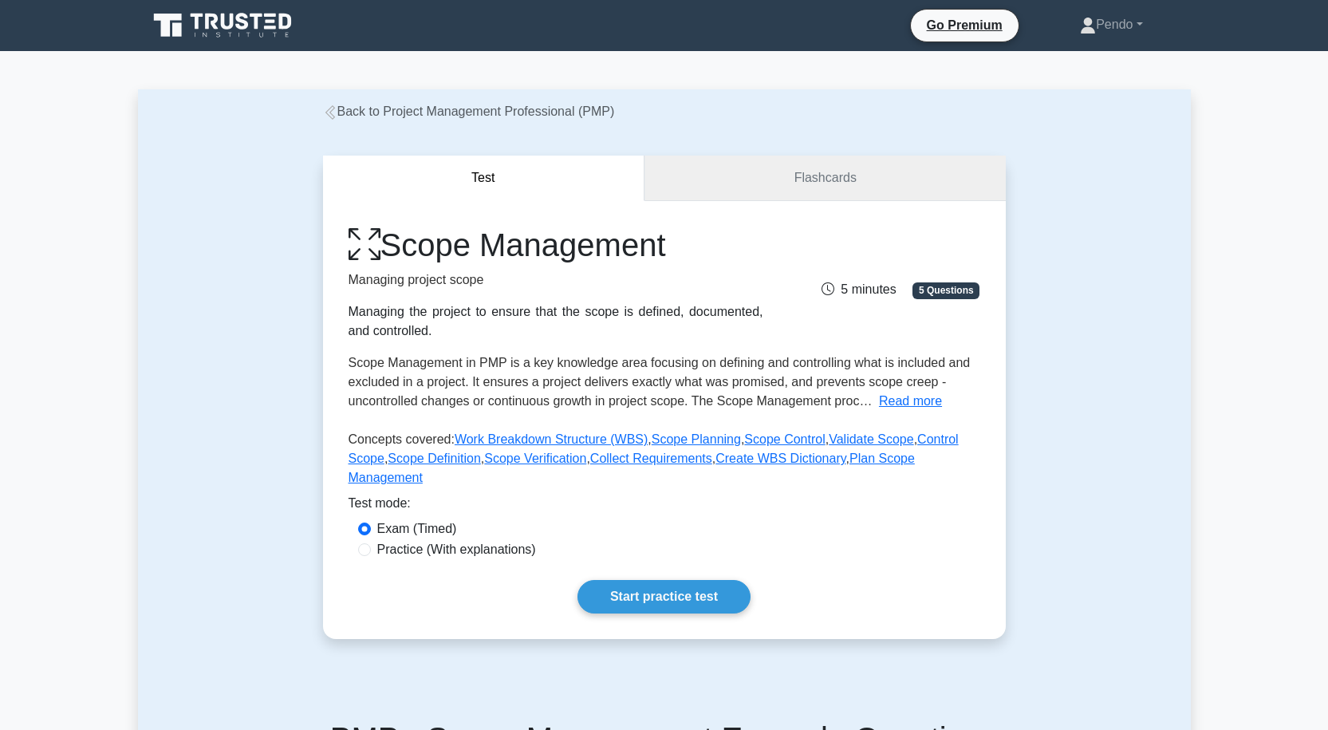
click at [805, 183] on link "Flashcards" at bounding box center [824, 177] width 360 height 45
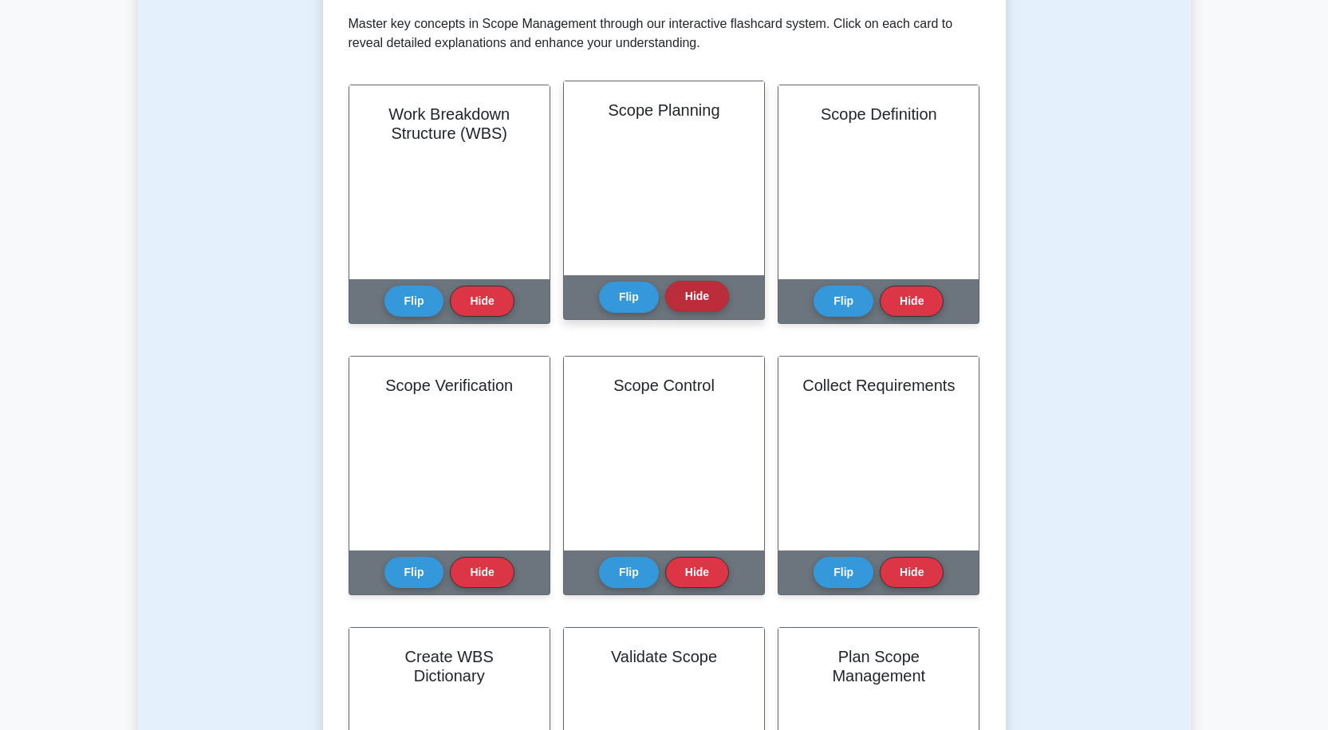
scroll to position [319, 0]
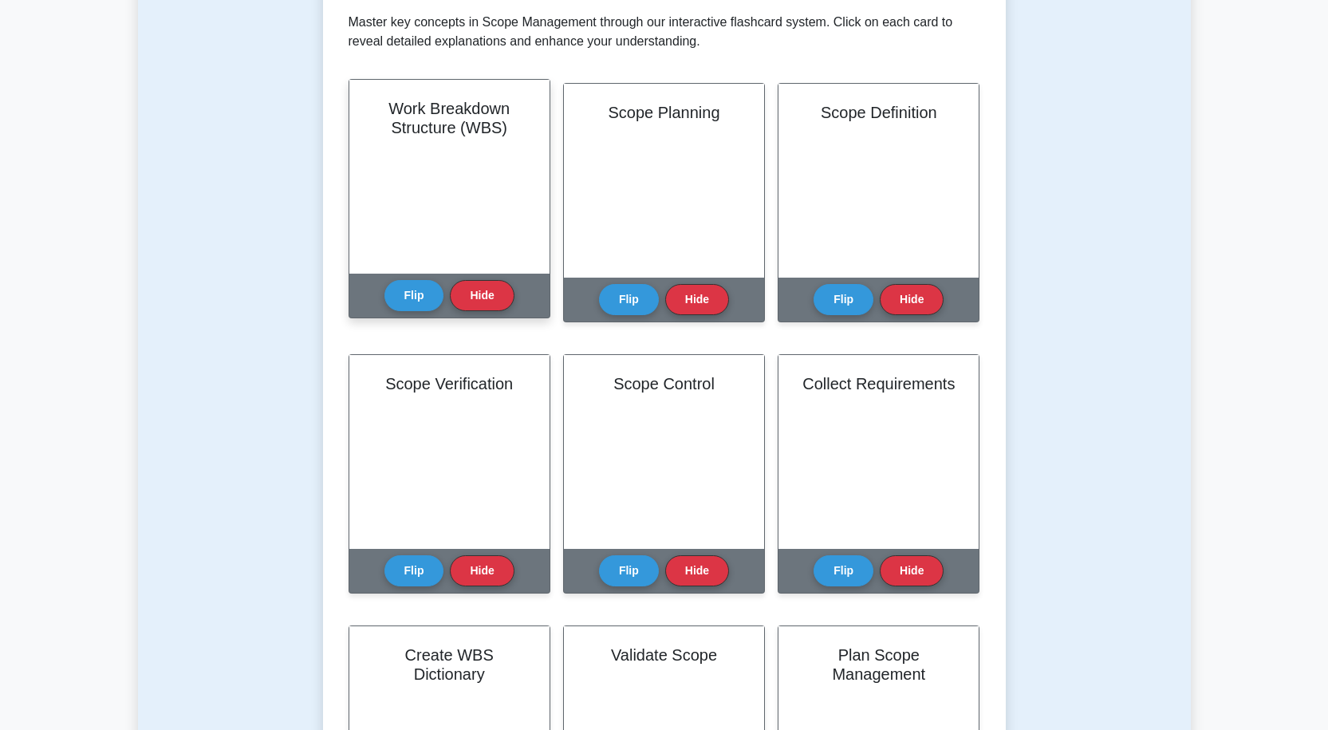
click at [445, 226] on div "Work Breakdown Structure (WBS)" at bounding box center [449, 177] width 200 height 194
click at [415, 297] on button "Flip" at bounding box center [414, 294] width 60 height 31
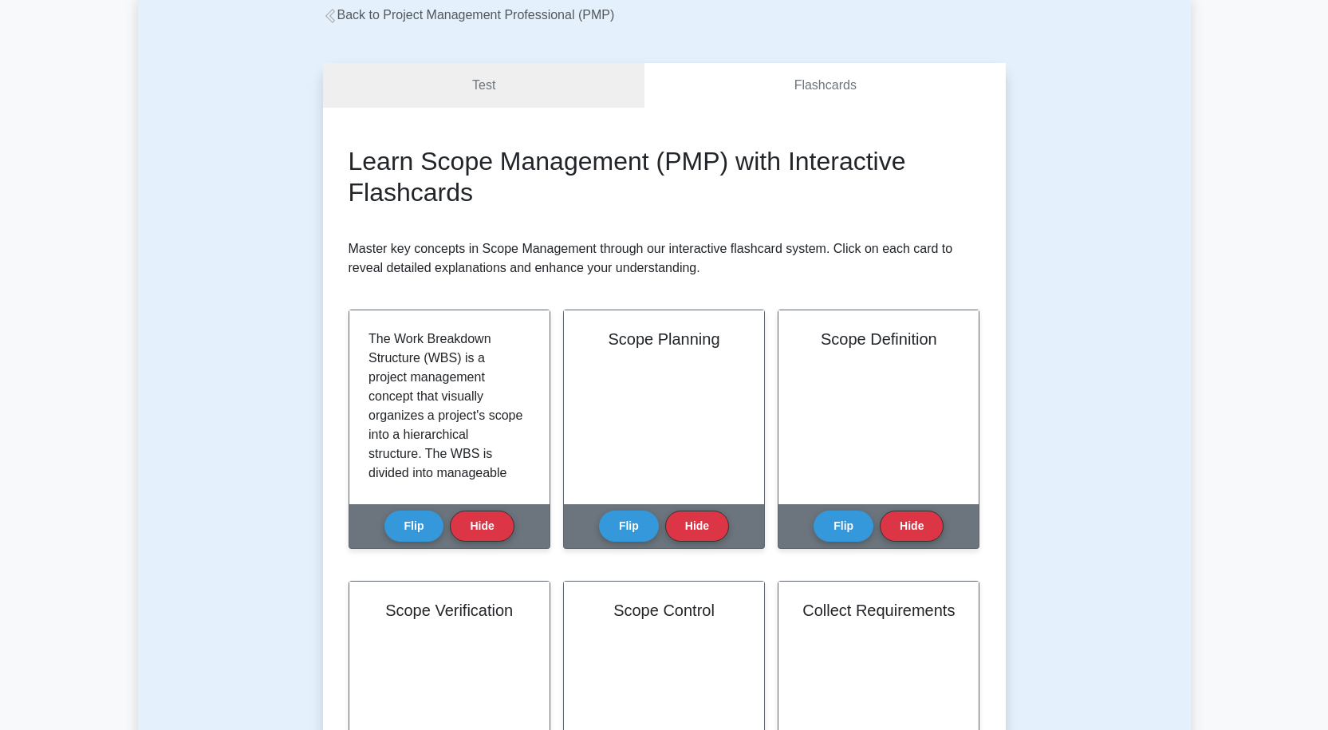
scroll to position [80, 0]
